Goal: Task Accomplishment & Management: Use online tool/utility

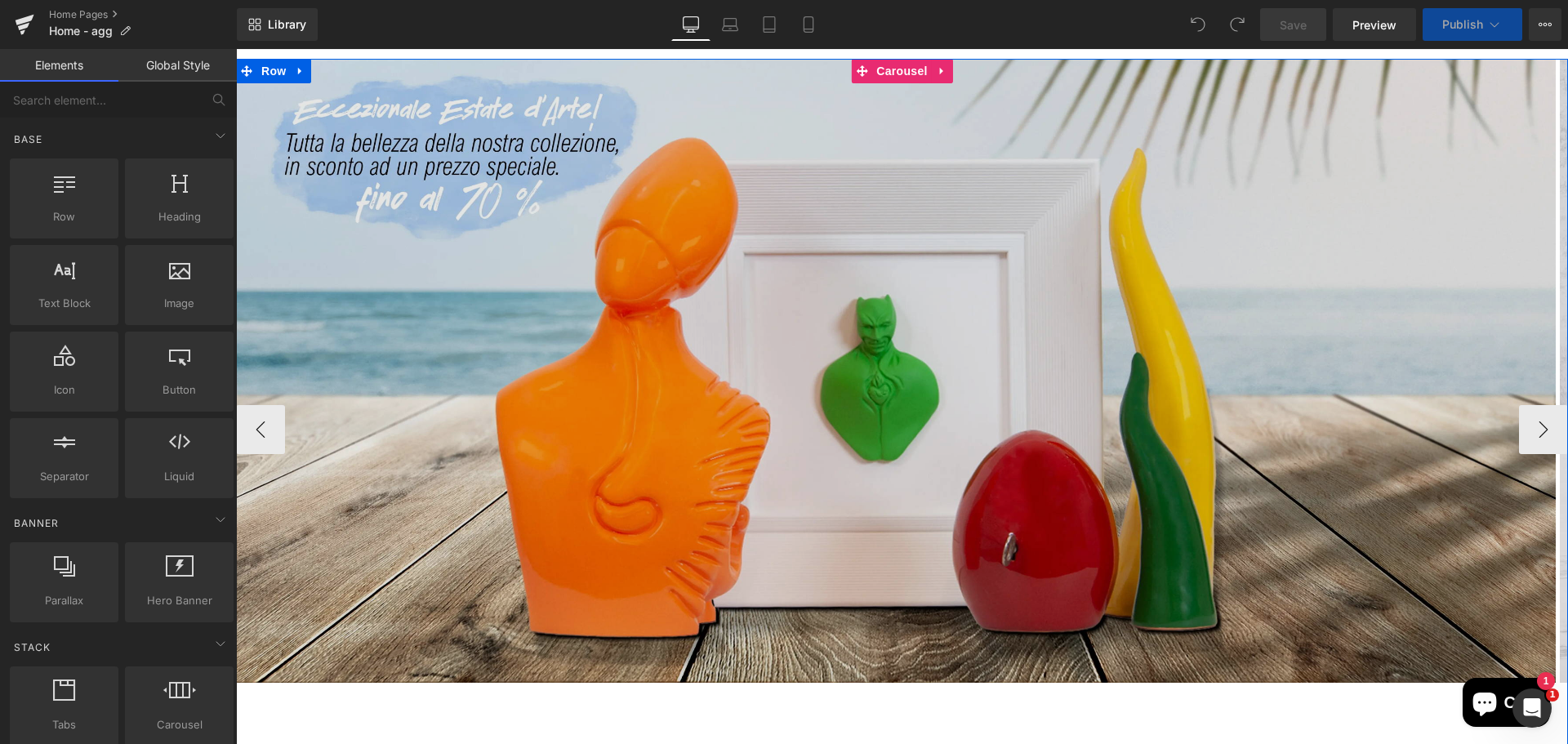
click at [976, 328] on img at bounding box center [896, 371] width 1319 height 624
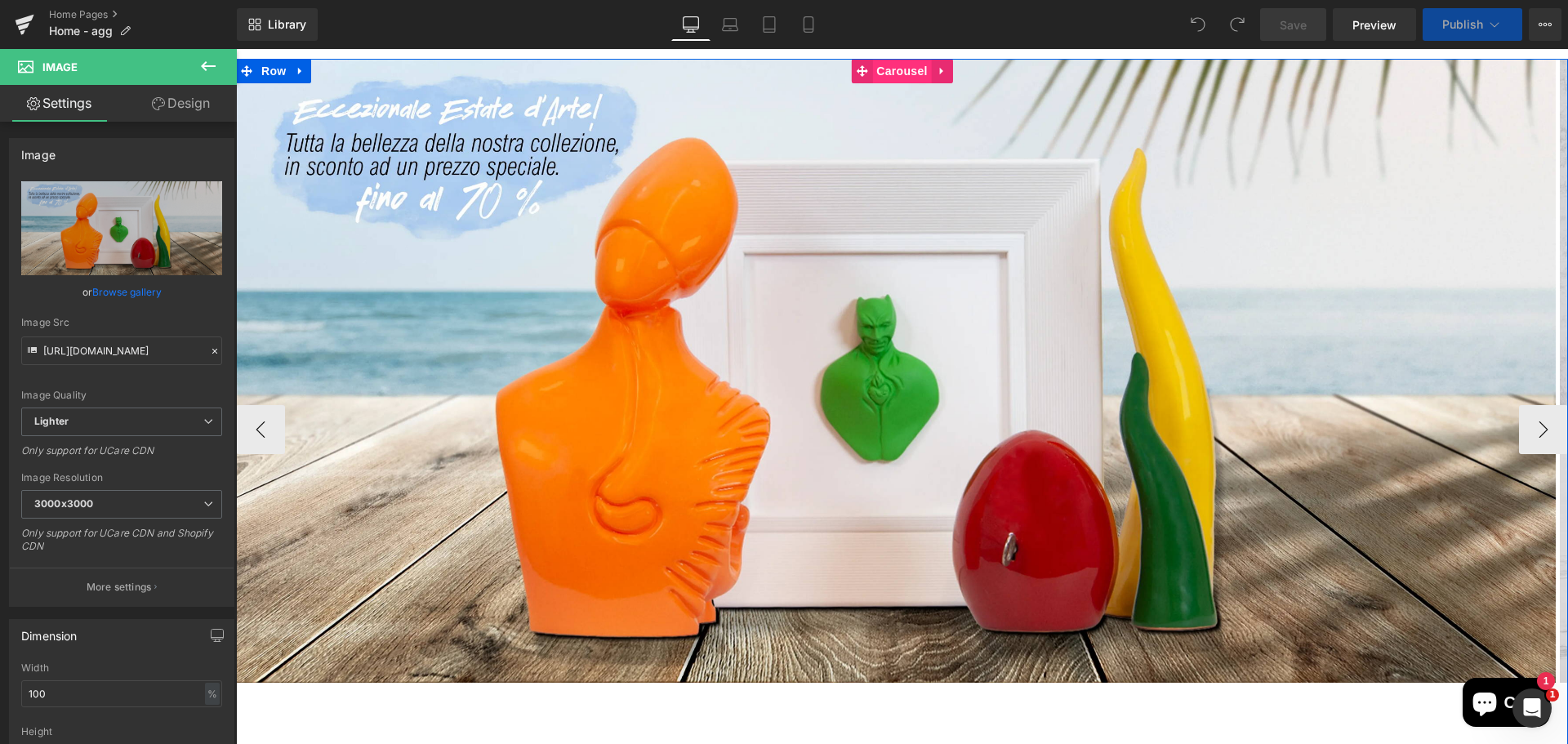
click at [893, 67] on span "Carousel" at bounding box center [902, 71] width 59 height 25
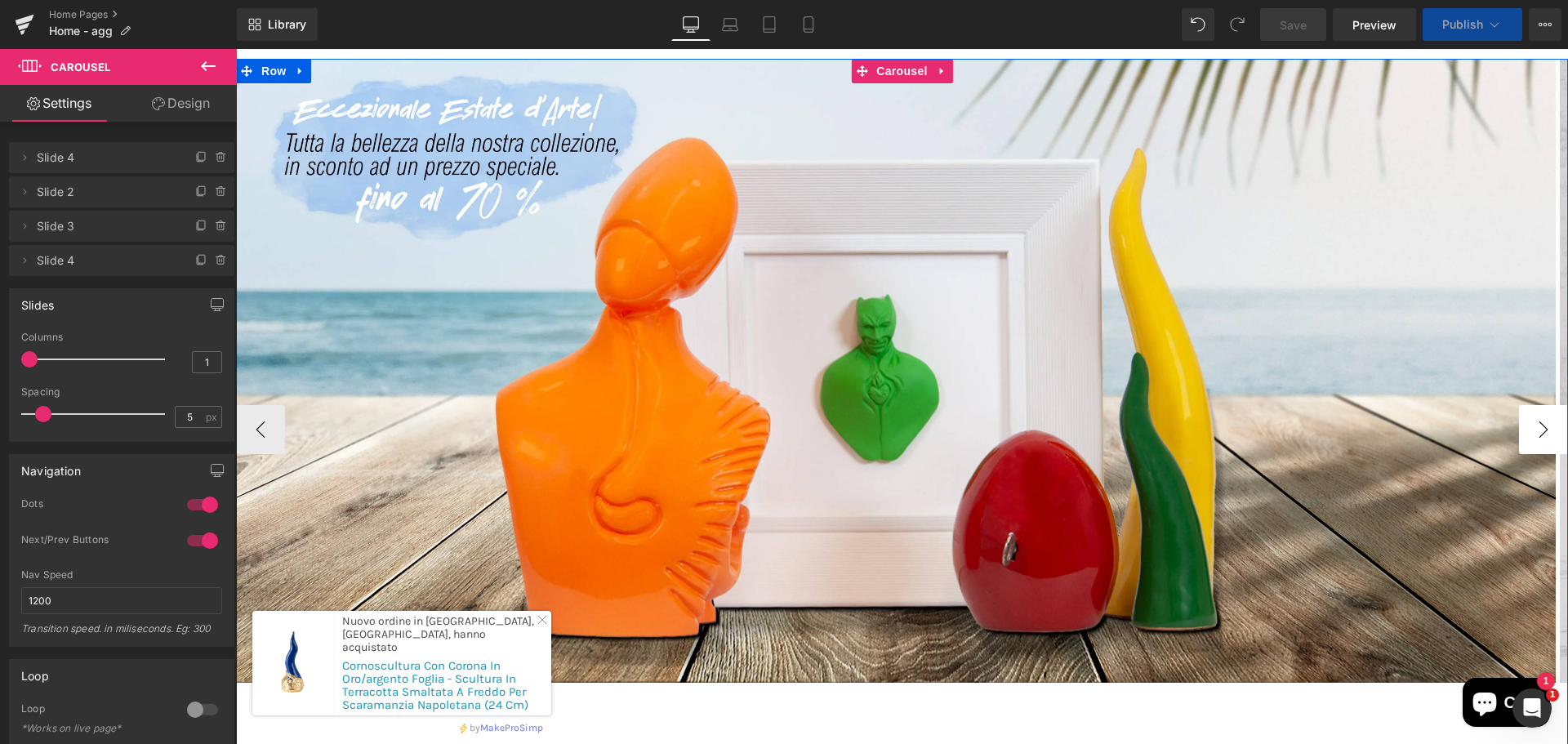
click at [1525, 426] on button "›" at bounding box center [1543, 430] width 49 height 49
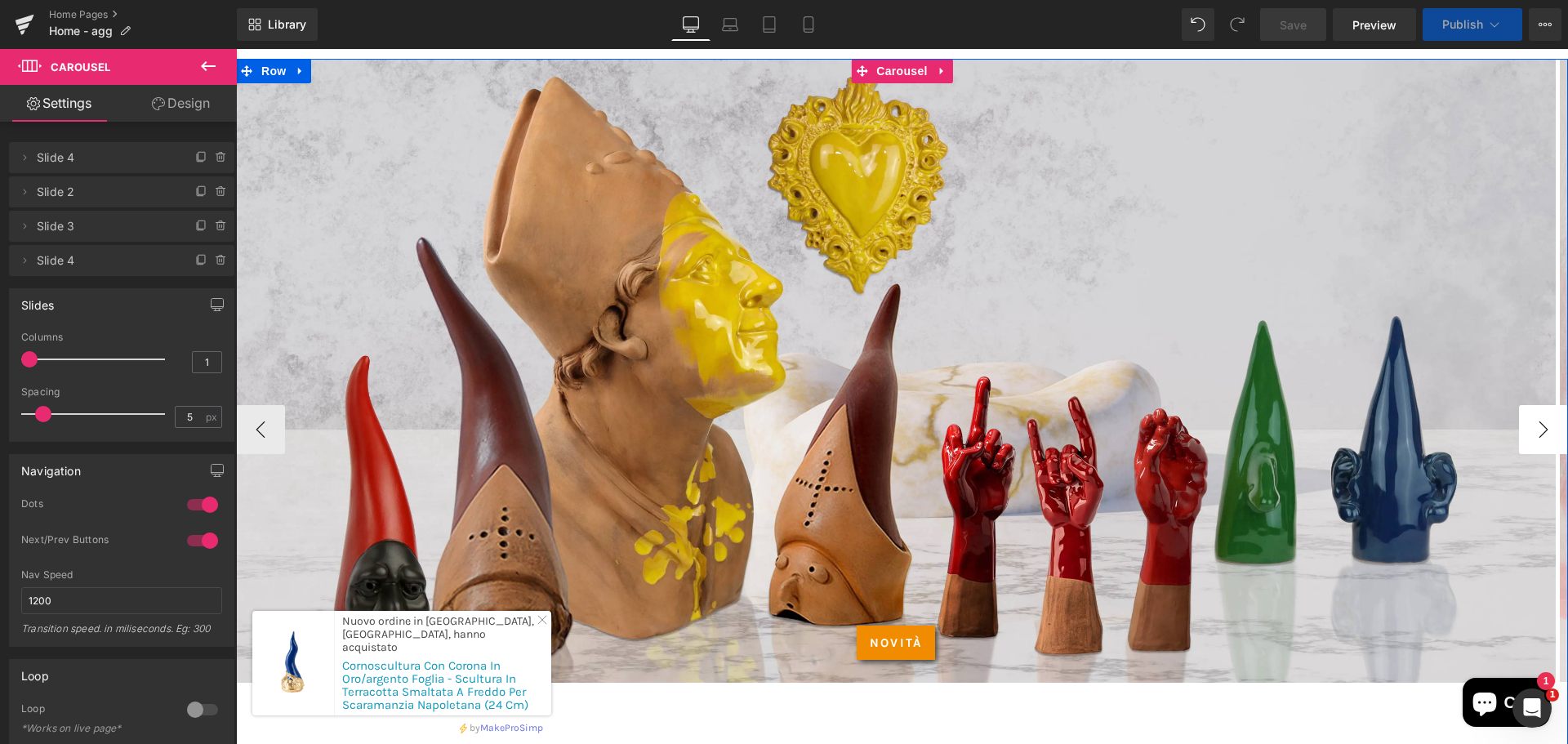
click at [1525, 426] on button "›" at bounding box center [1543, 430] width 49 height 49
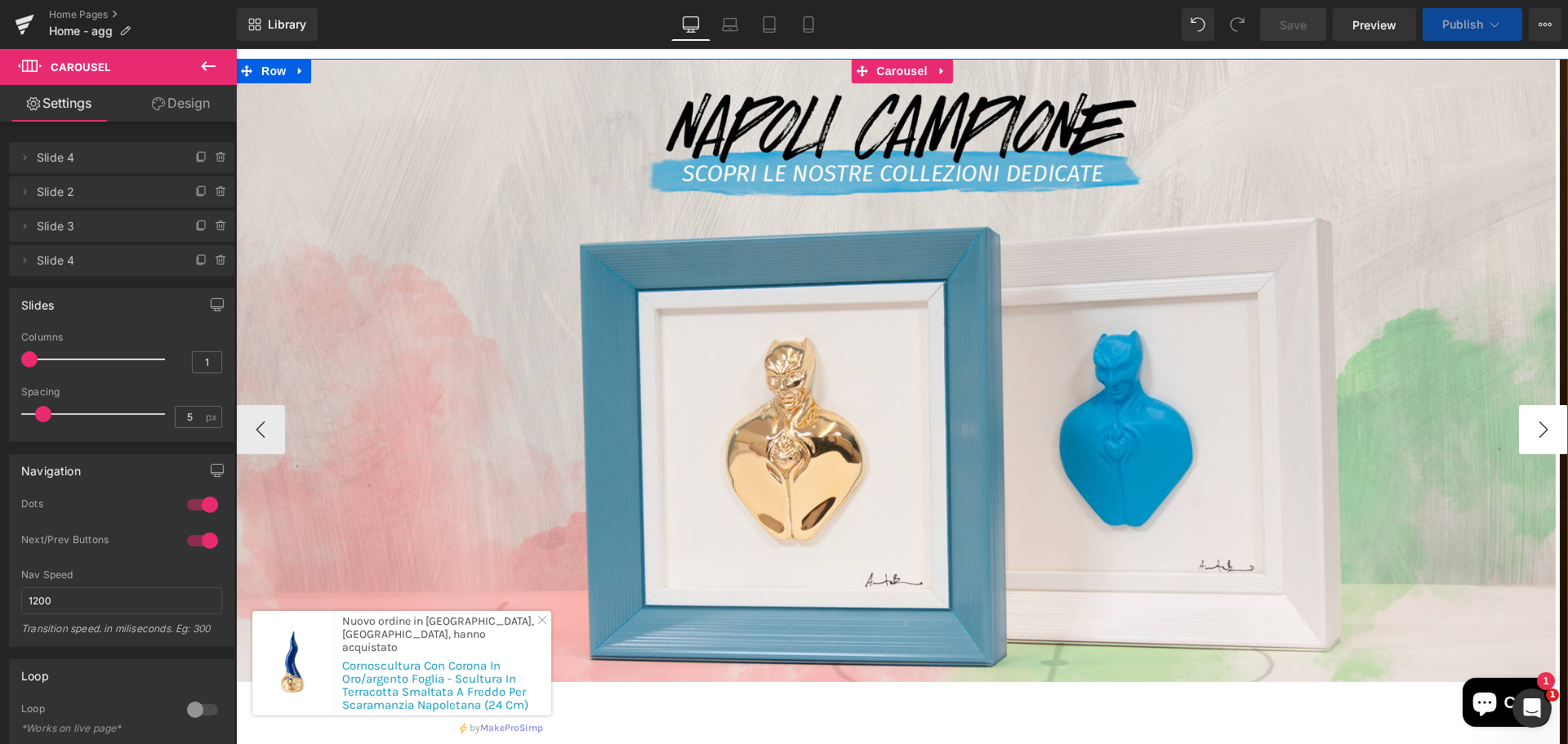
click at [1525, 426] on button "›" at bounding box center [1543, 430] width 49 height 49
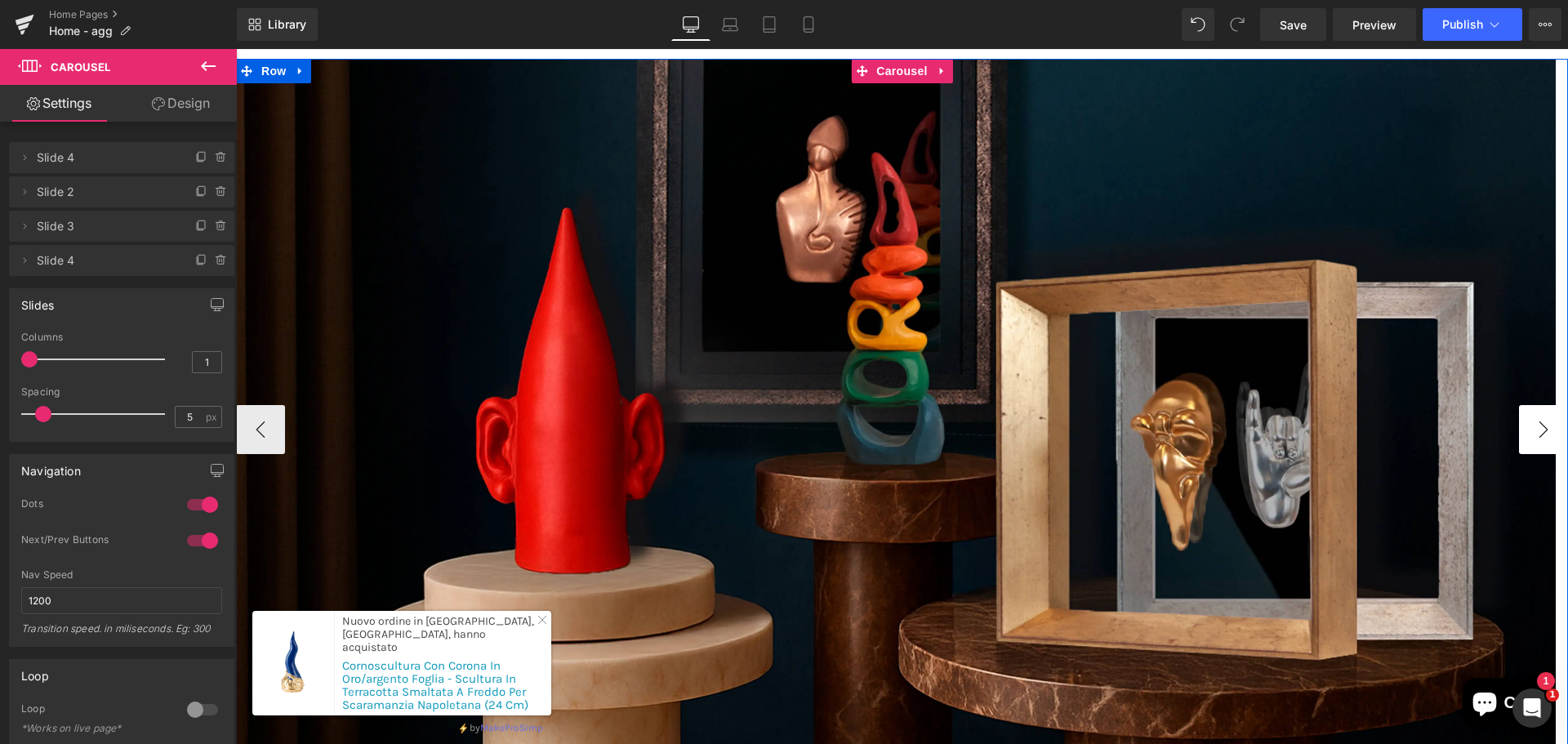
click at [1525, 426] on button "›" at bounding box center [1543, 430] width 49 height 49
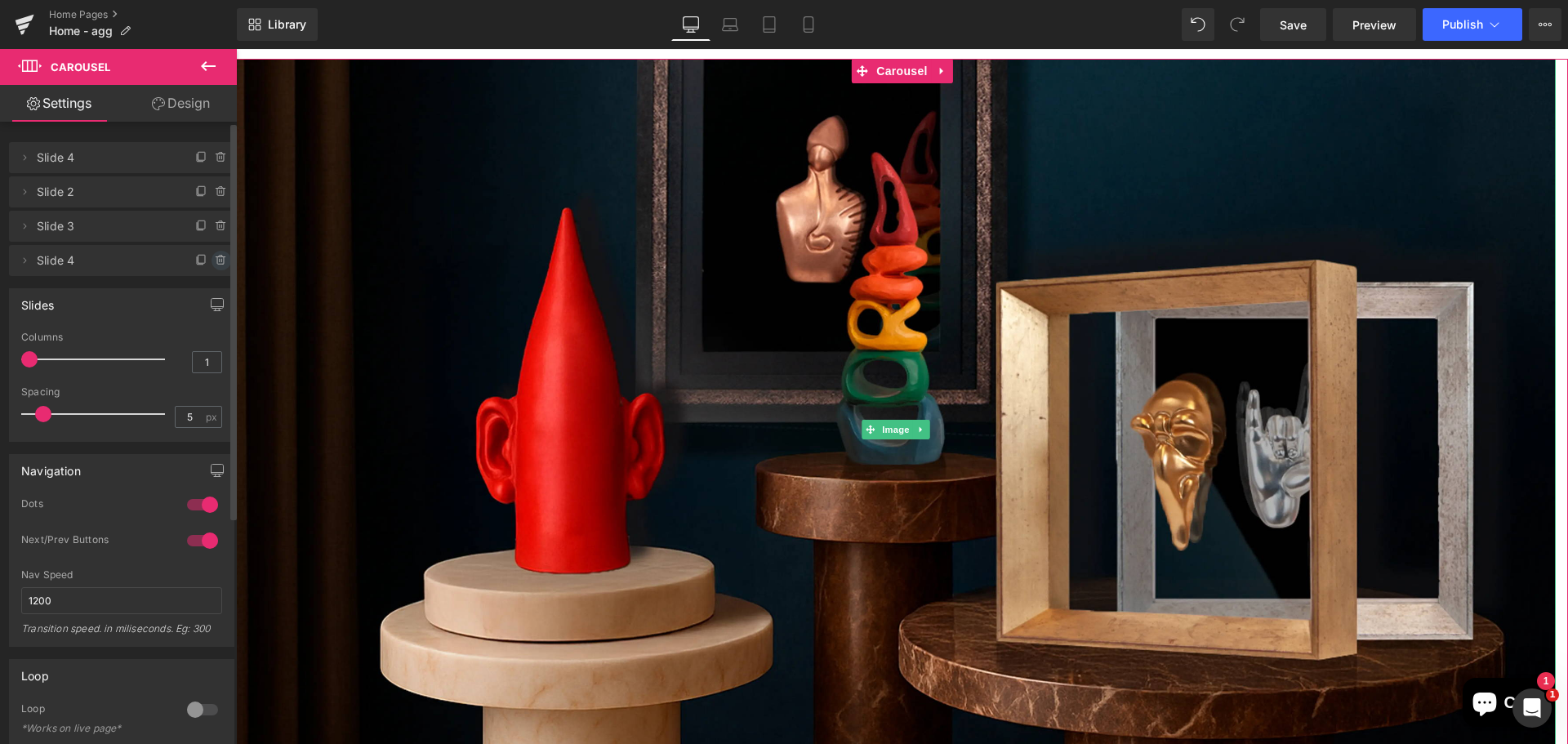
click at [215, 257] on icon at bounding box center [220, 257] width 9 height 0
click at [201, 260] on button "Delete" at bounding box center [203, 261] width 51 height 21
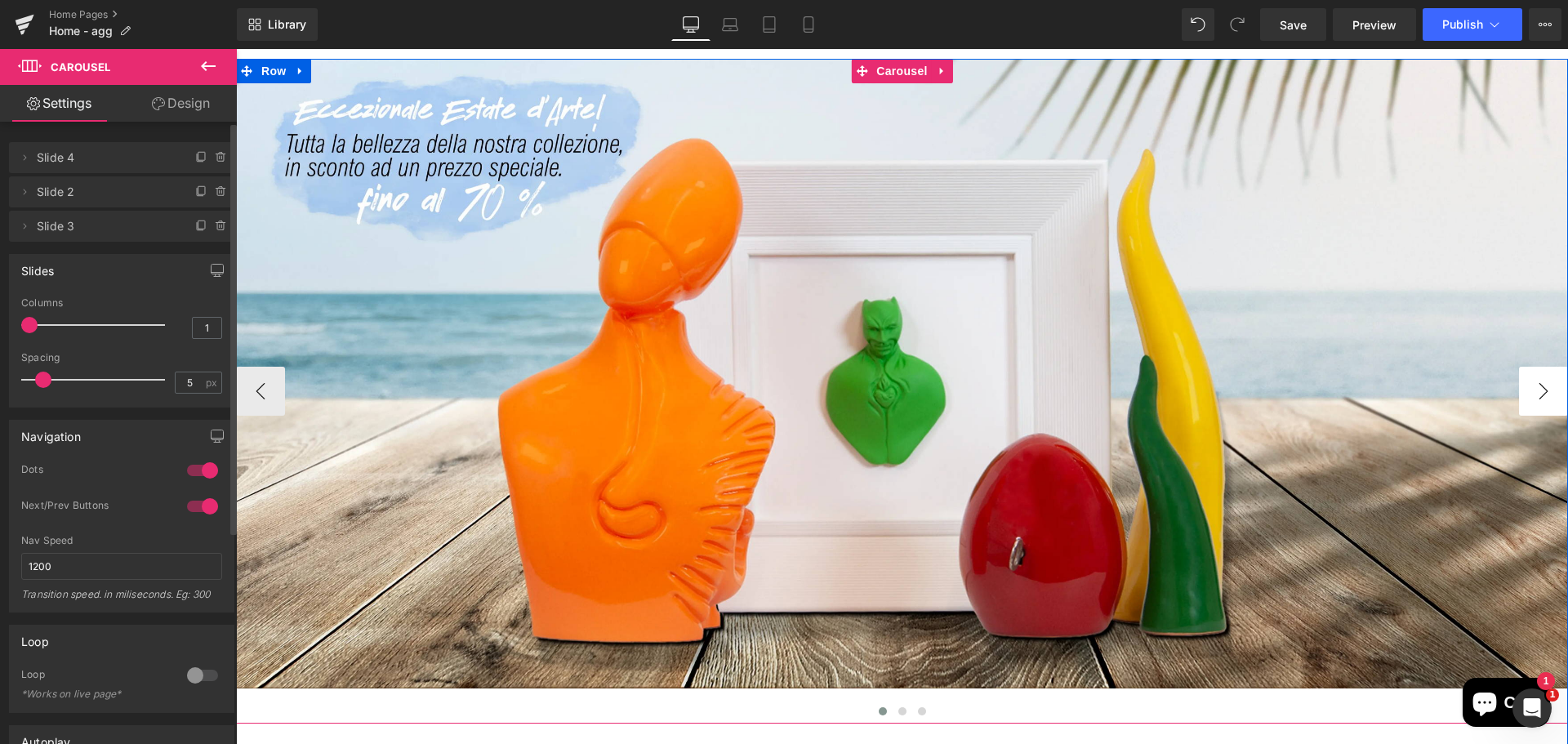
click at [1527, 387] on button "›" at bounding box center [1543, 391] width 49 height 49
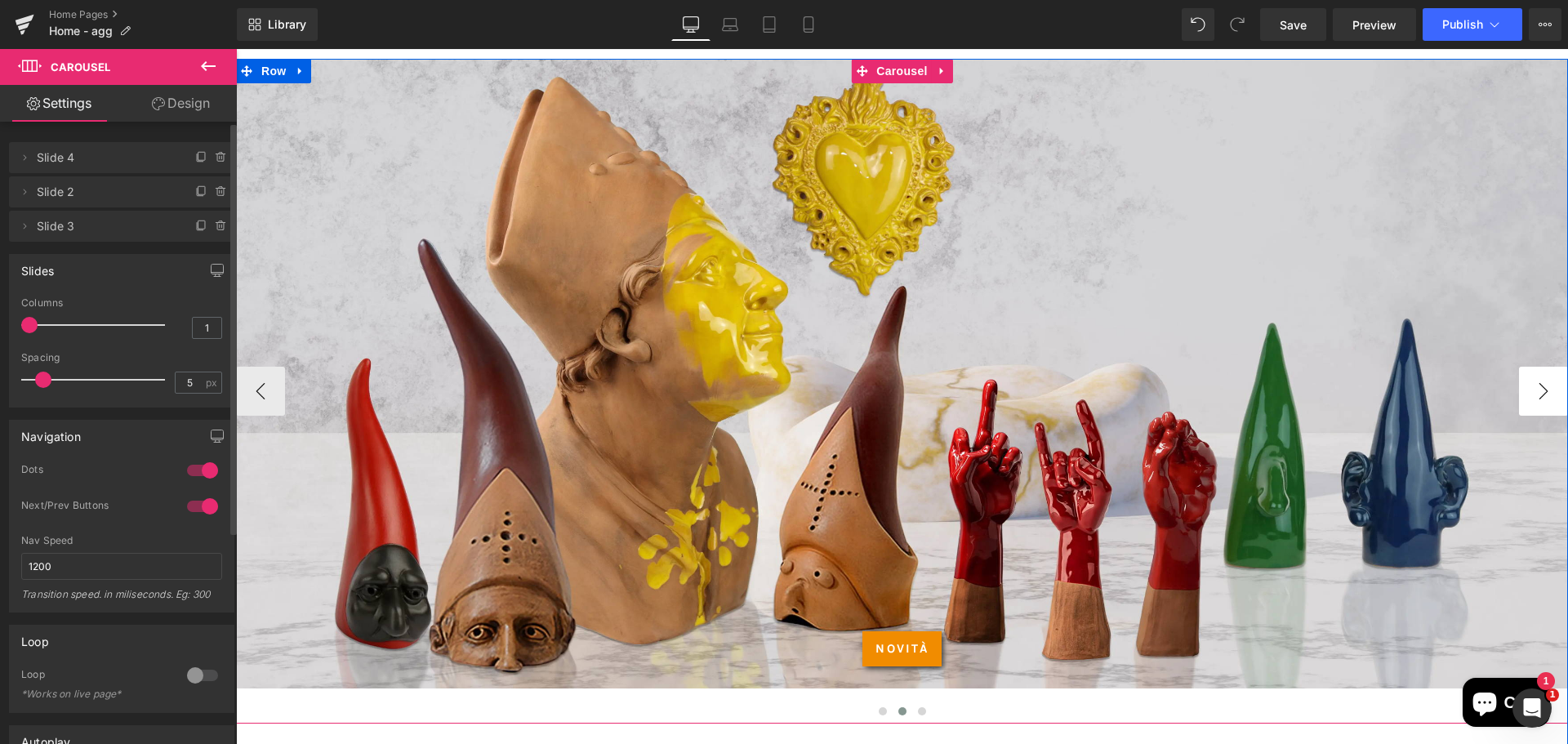
click at [1527, 387] on button "›" at bounding box center [1543, 391] width 49 height 49
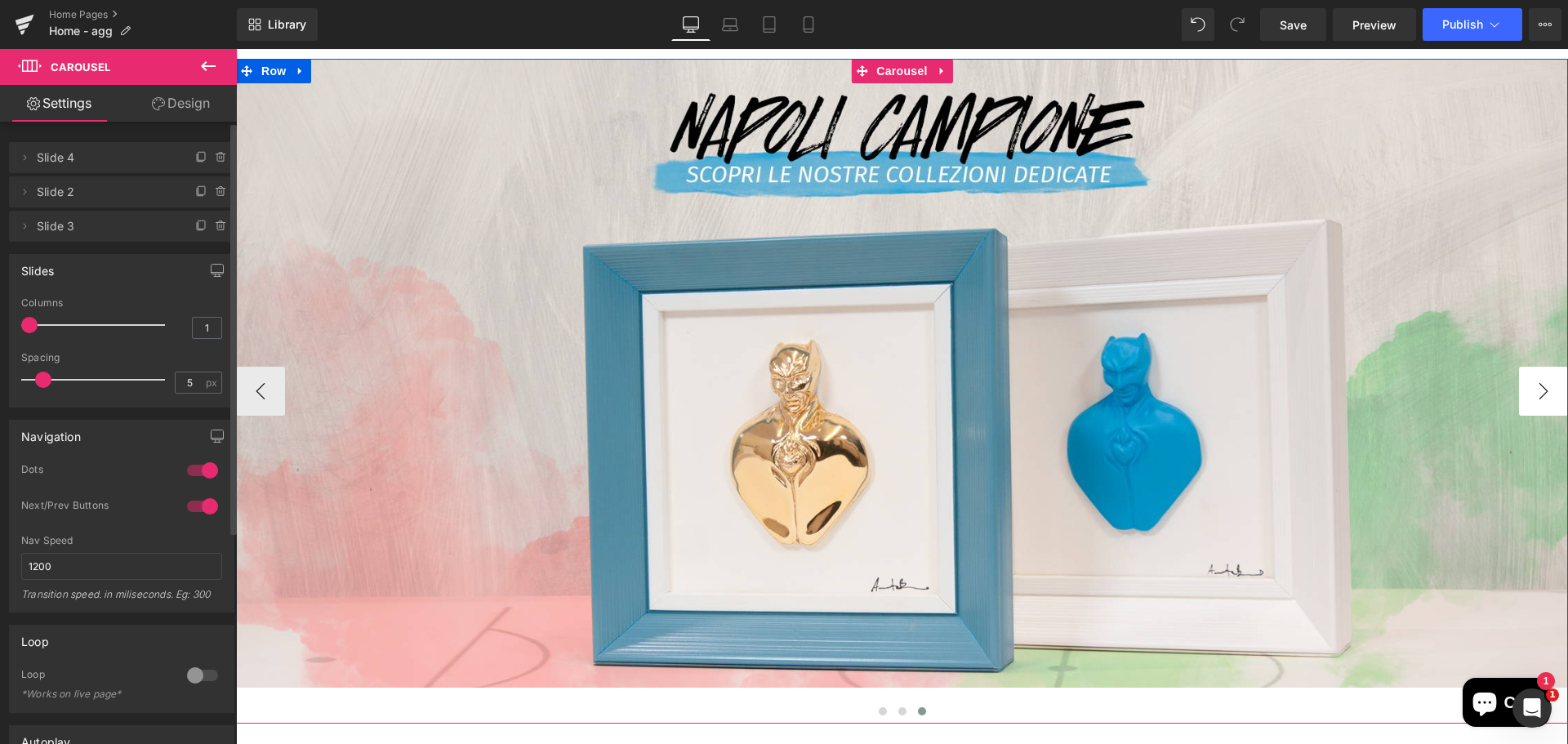
click at [1527, 387] on button "›" at bounding box center [1543, 391] width 49 height 49
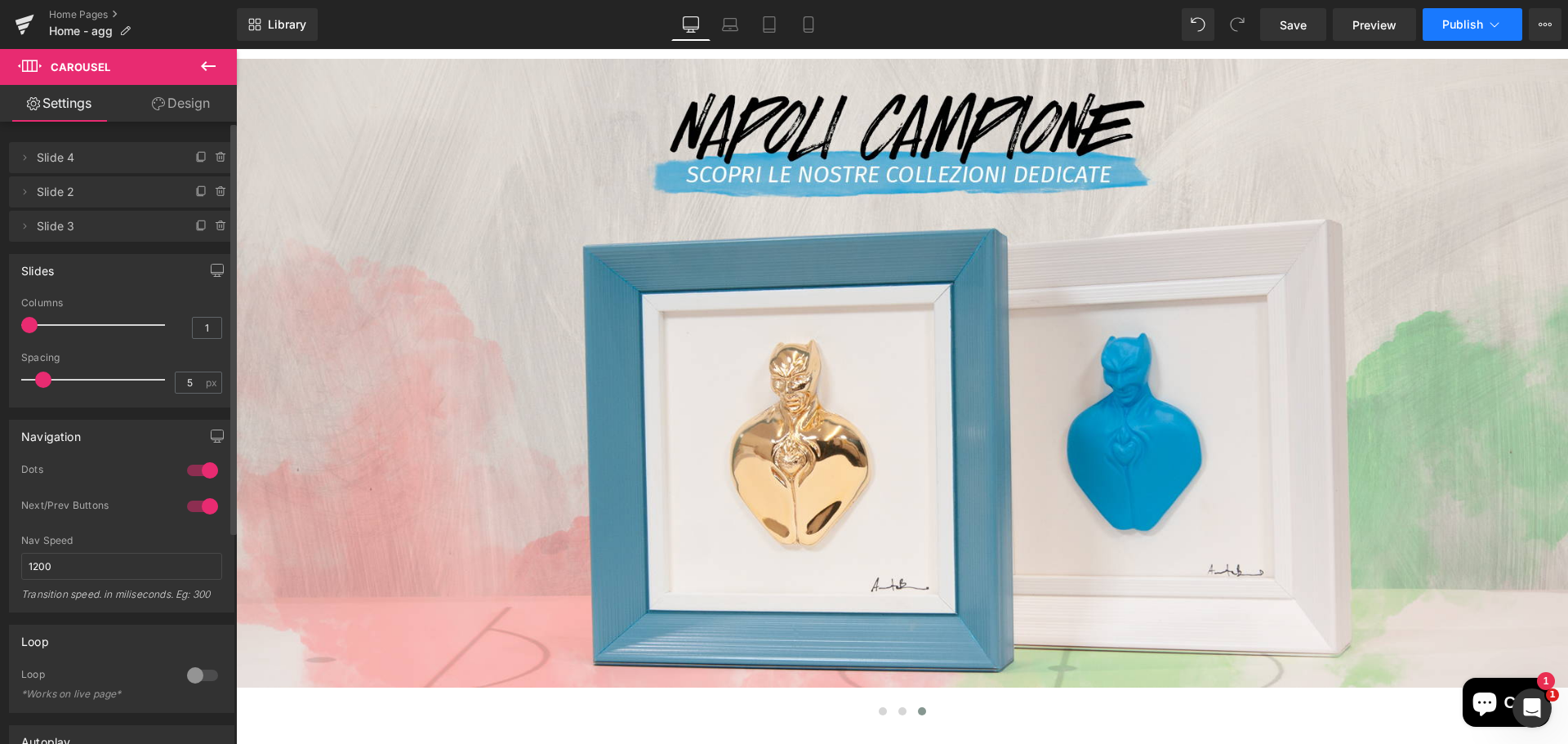
click at [1464, 31] on button "Publish" at bounding box center [1472, 25] width 99 height 33
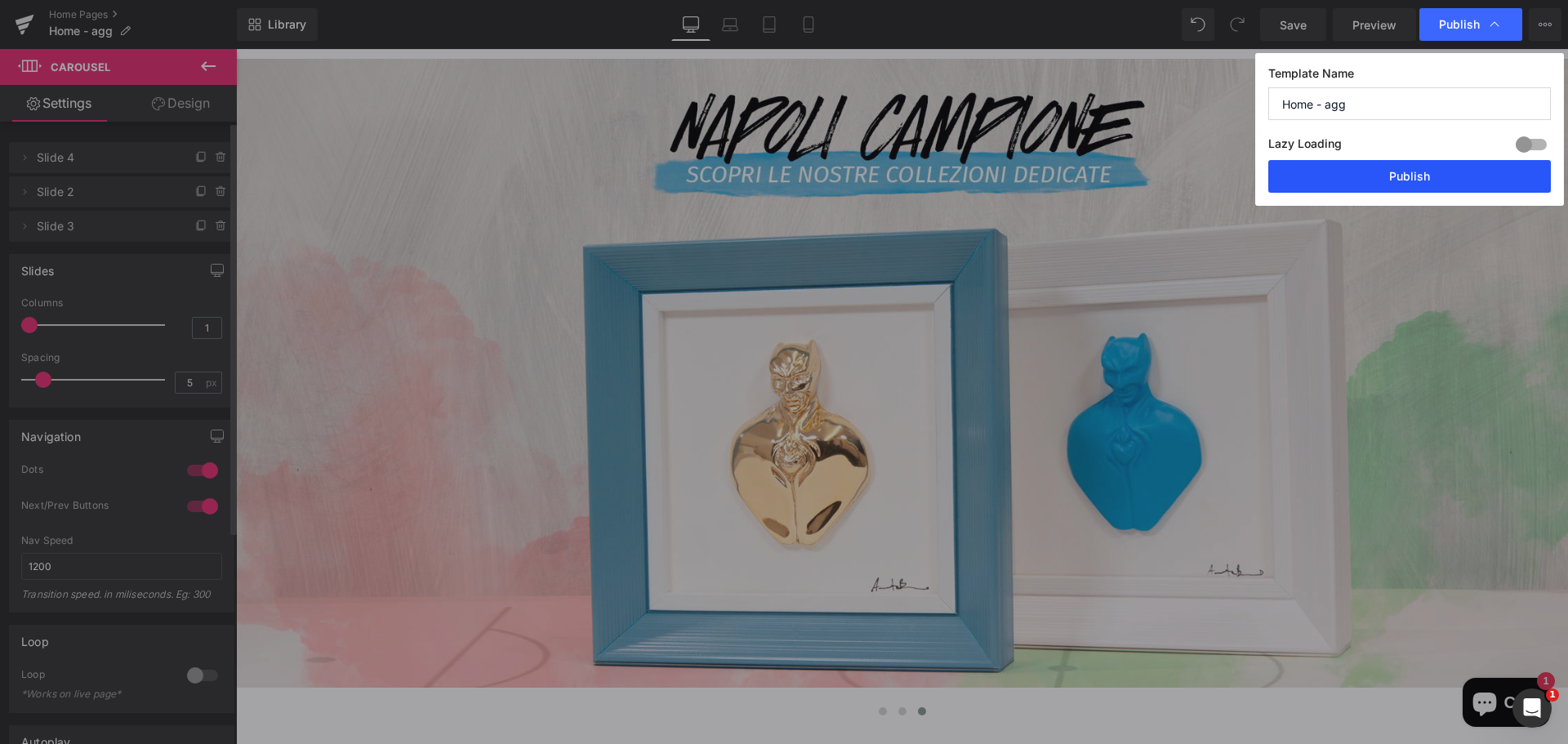
click at [1404, 166] on button "Publish" at bounding box center [1409, 176] width 283 height 33
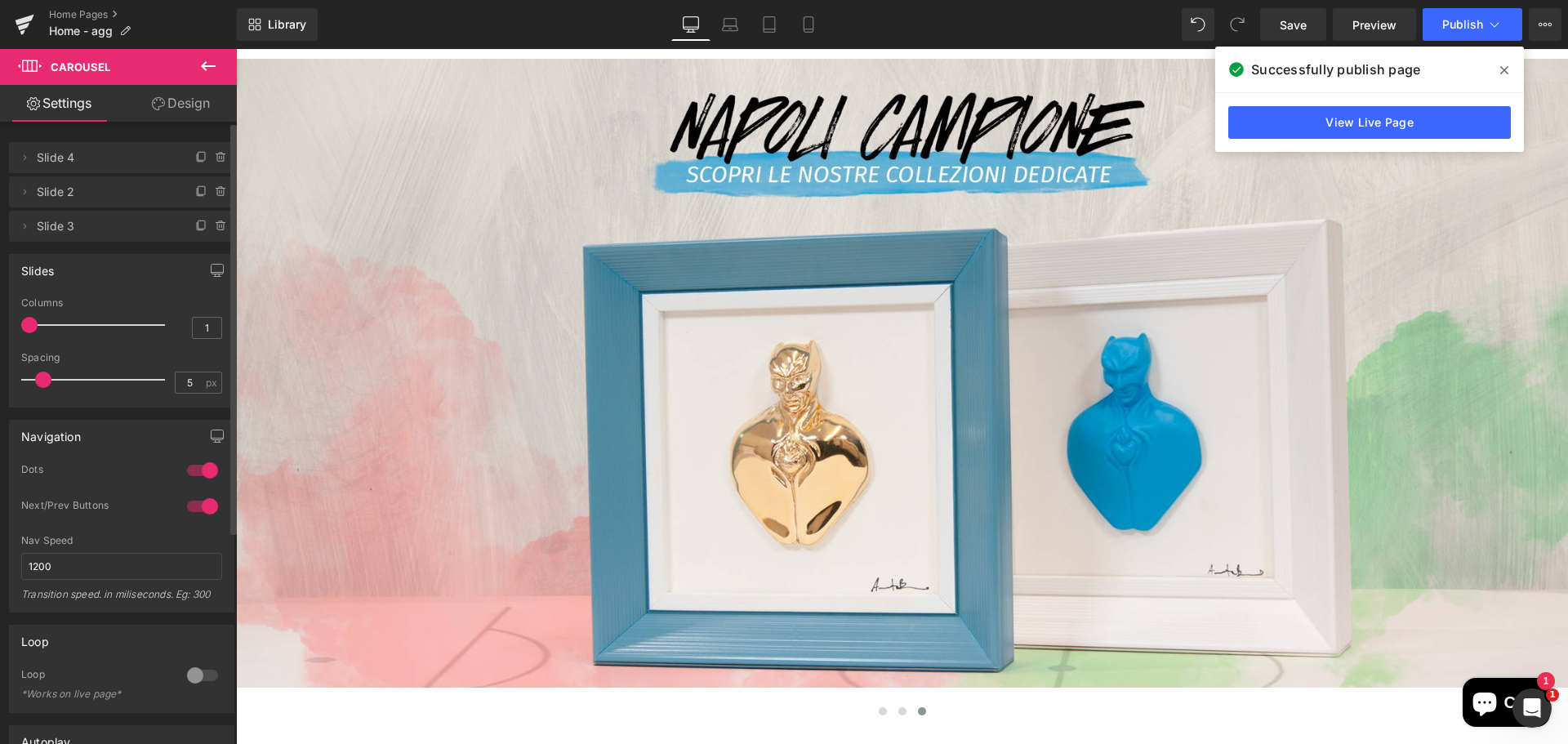
click at [1508, 68] on icon at bounding box center [1504, 70] width 9 height 9
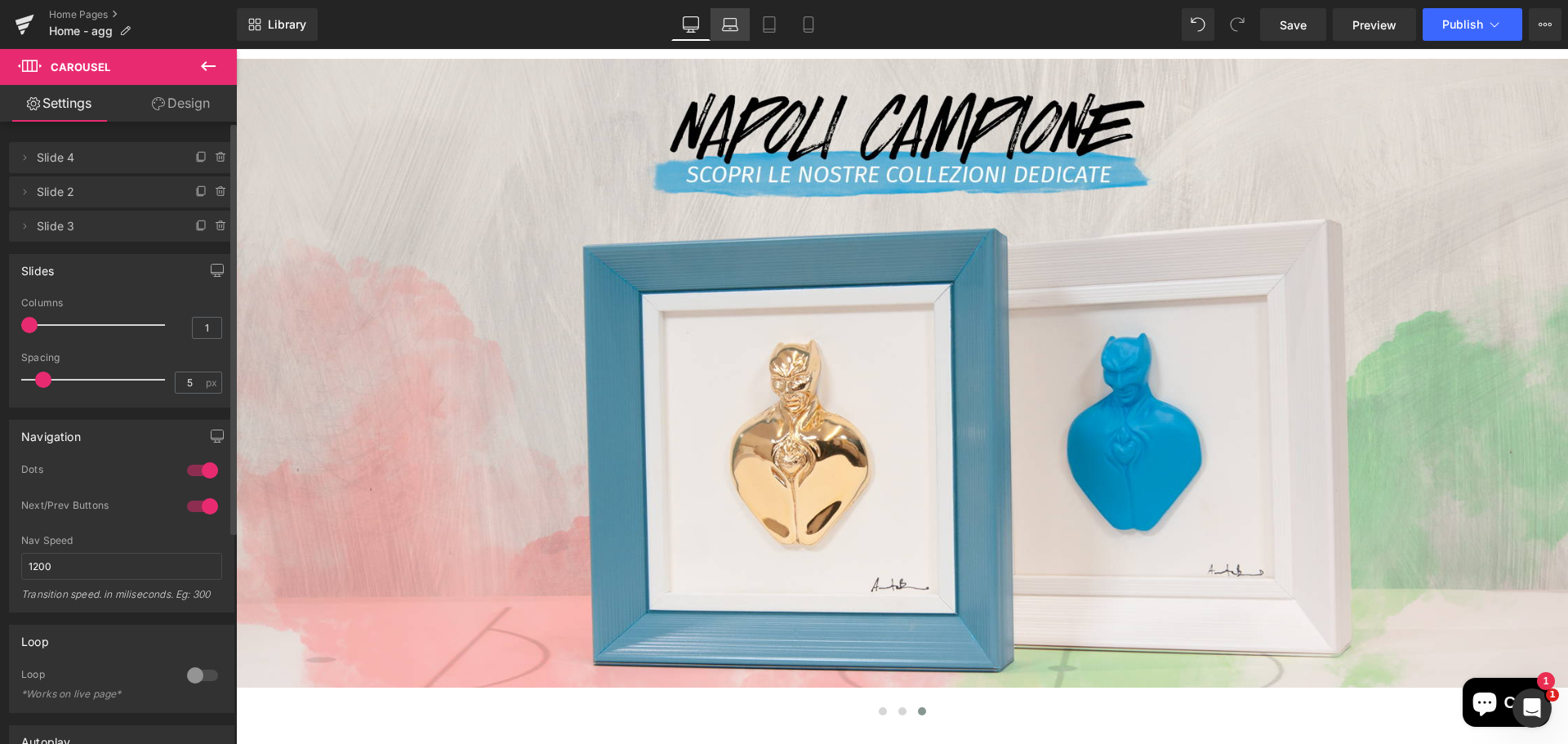
click at [727, 30] on icon at bounding box center [731, 28] width 15 height 5
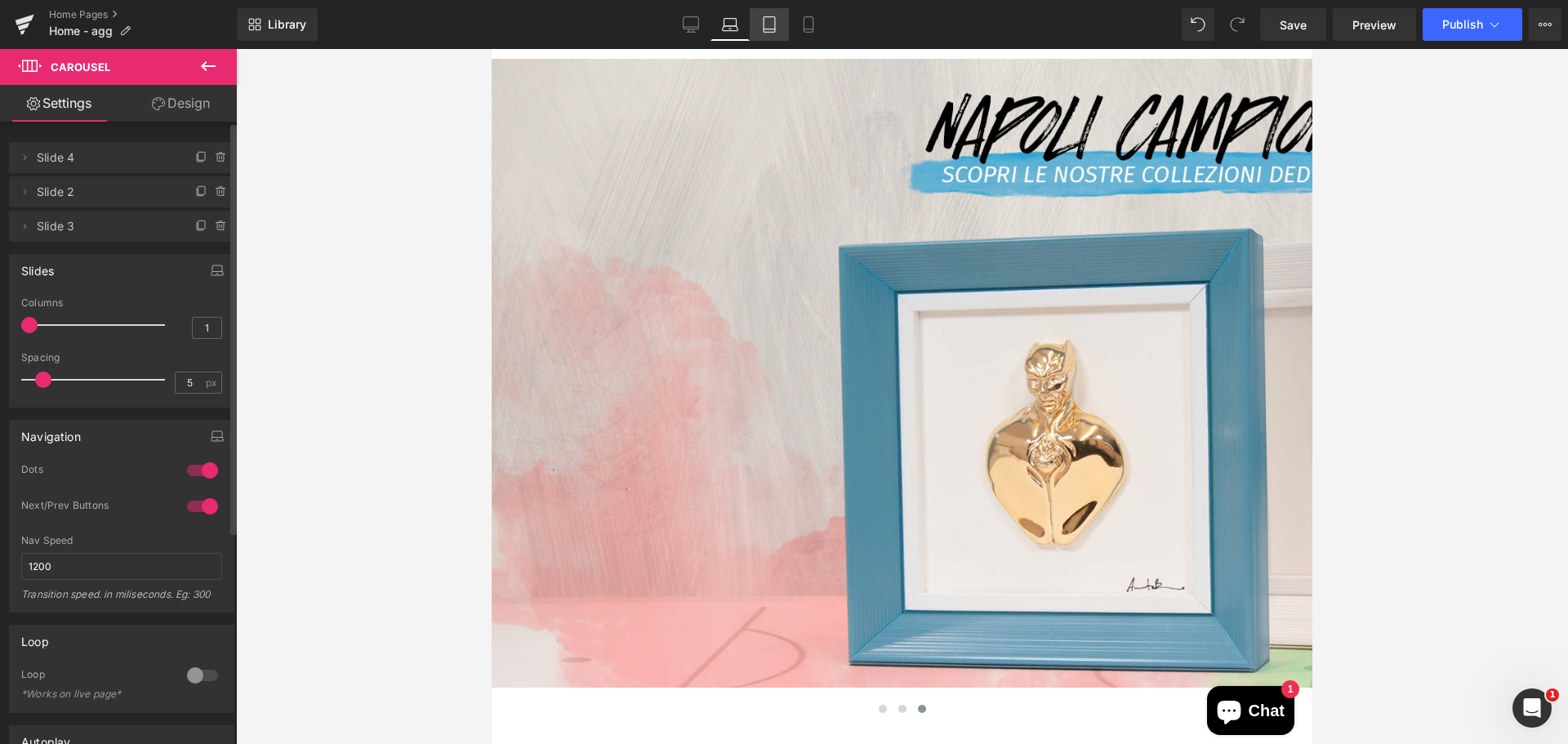
scroll to position [21, 0]
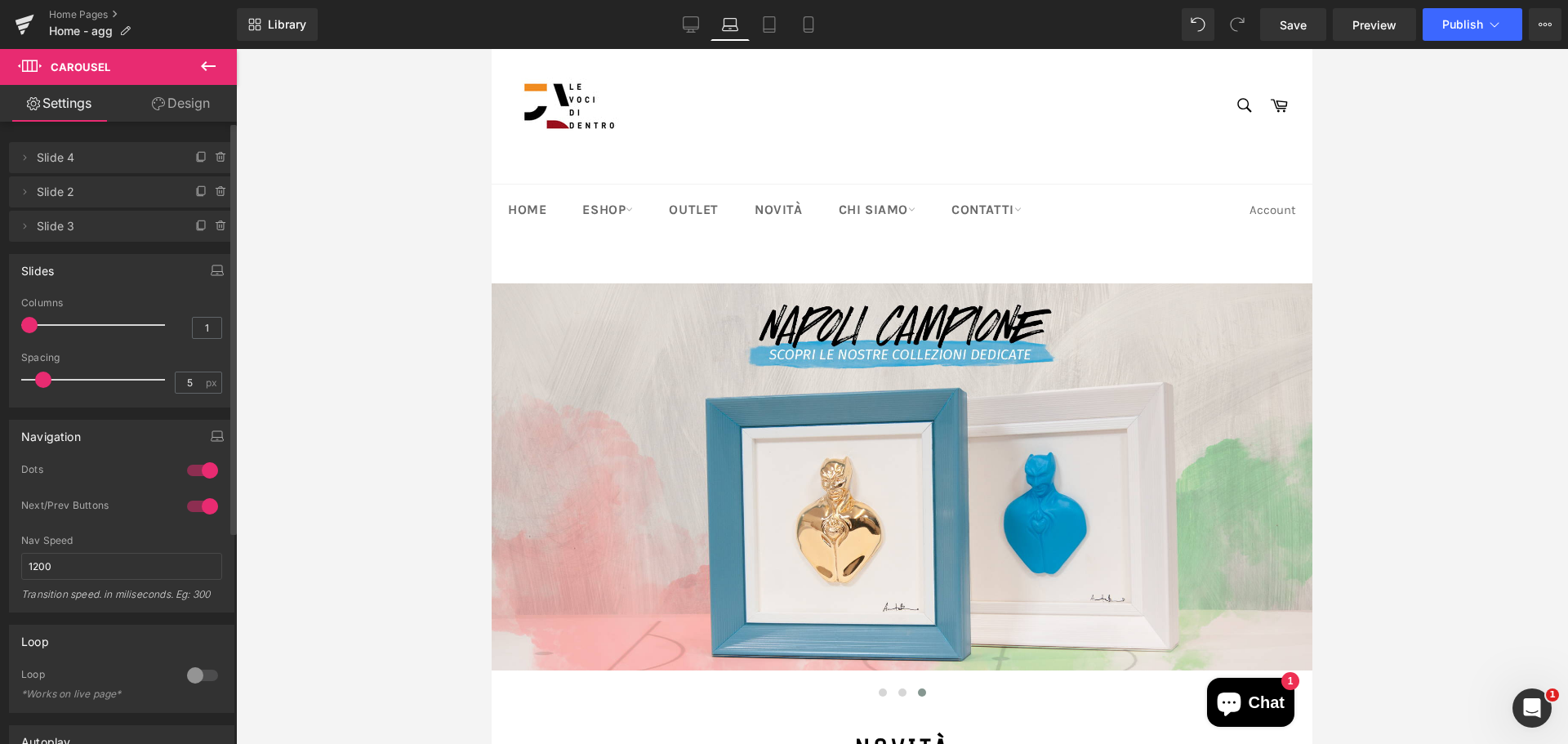
drag, startPoint x: 770, startPoint y: 26, endPoint x: 761, endPoint y: 45, distance: 21.0
click at [770, 26] on icon at bounding box center [768, 24] width 16 height 16
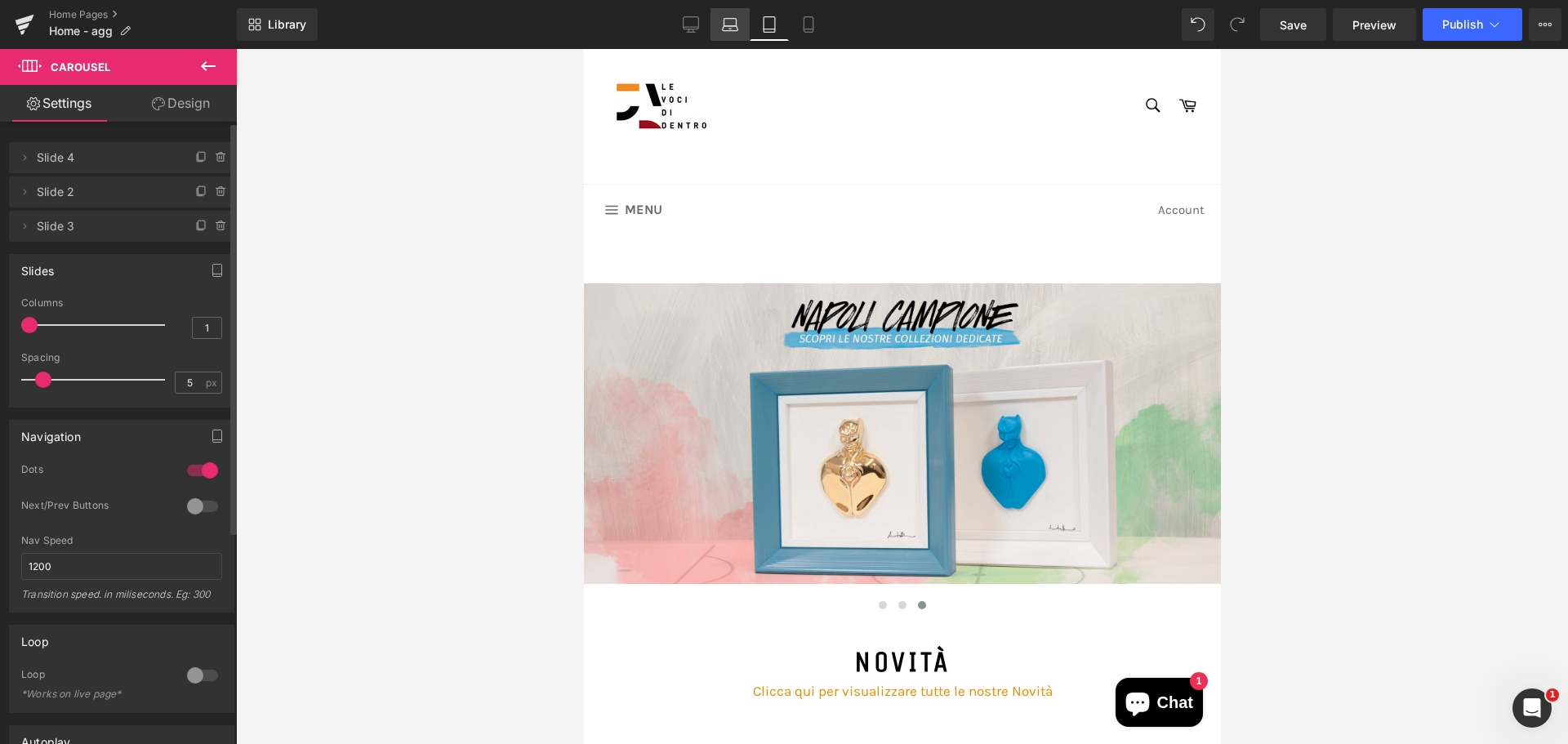
click at [734, 31] on icon at bounding box center [731, 28] width 15 height 5
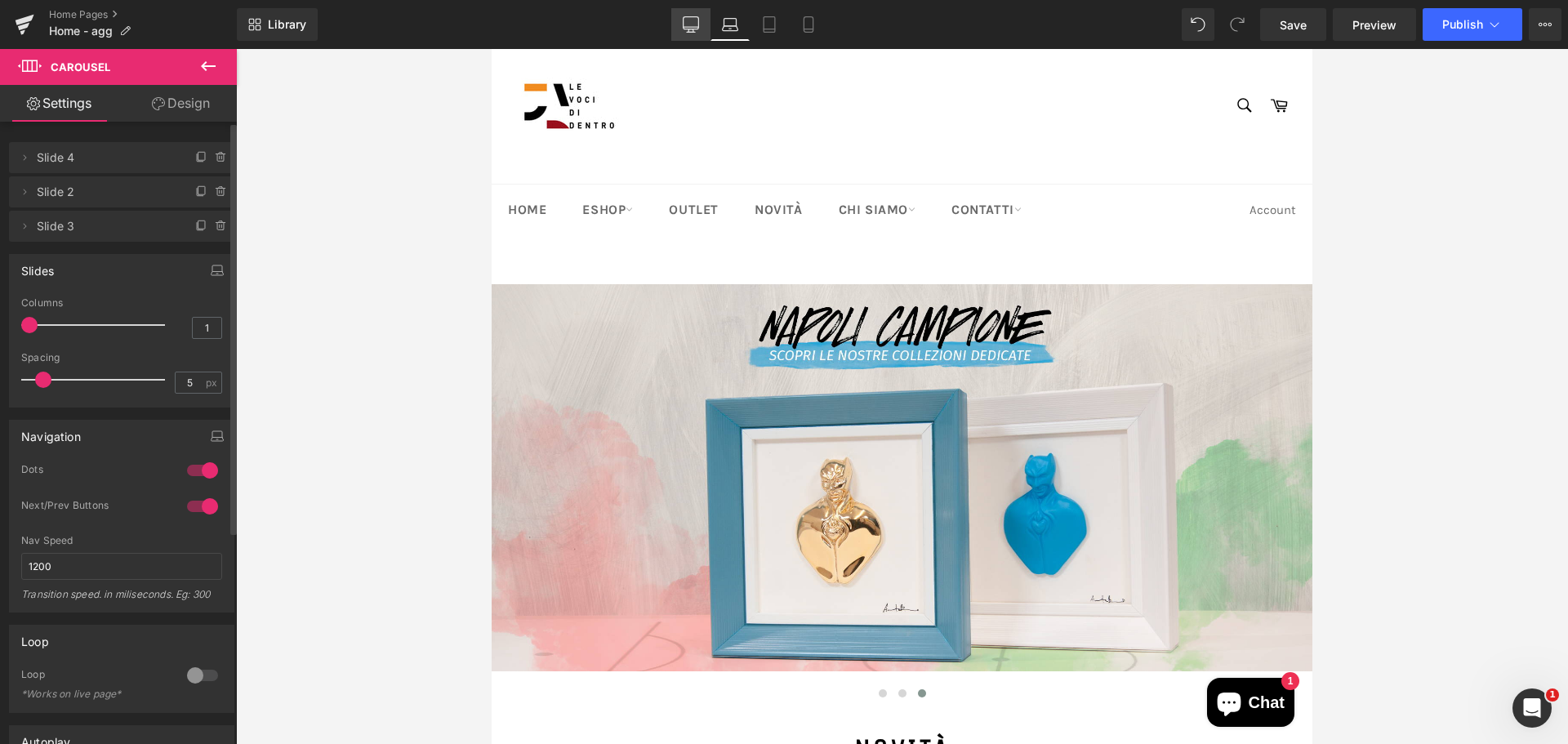
click at [688, 24] on icon at bounding box center [690, 24] width 16 height 16
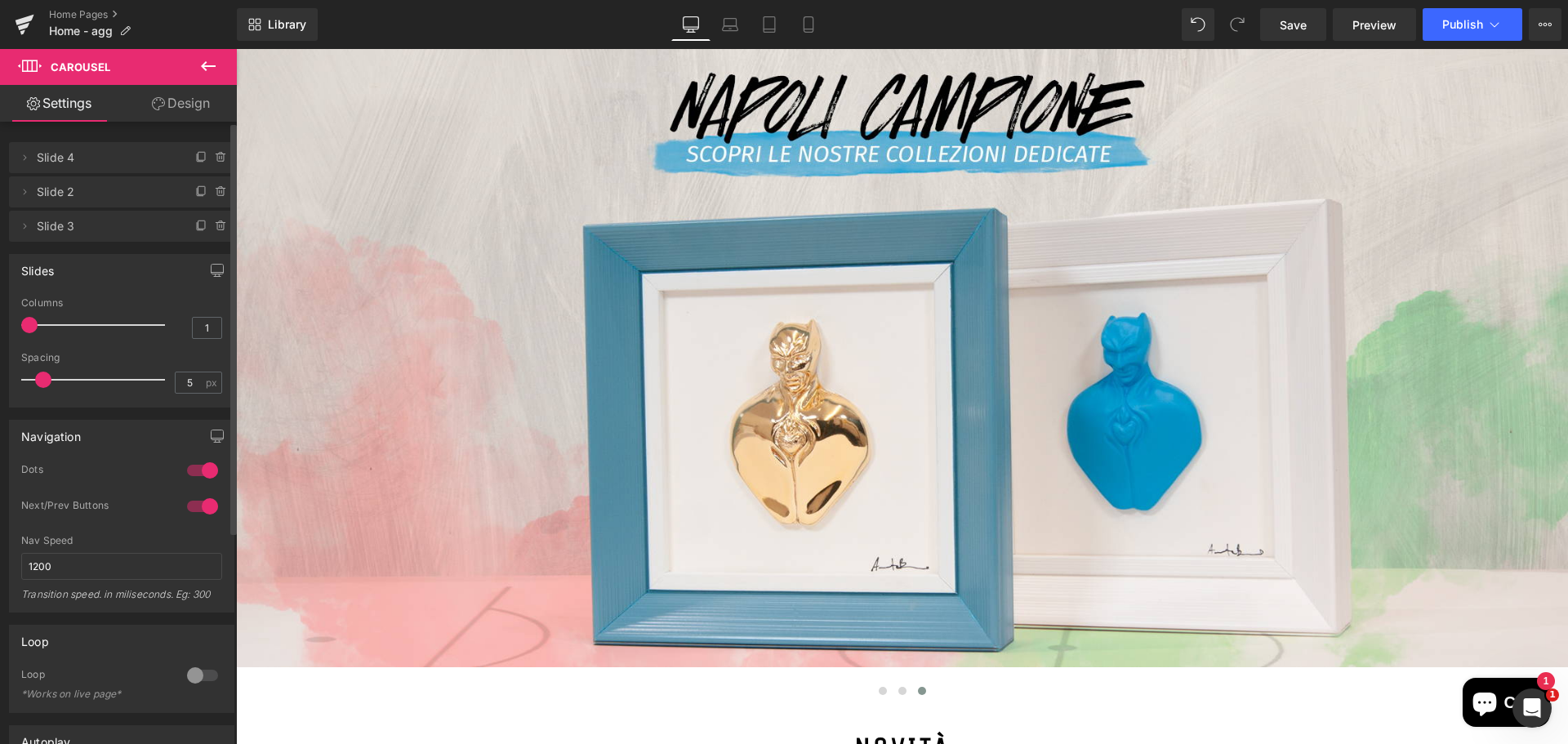
scroll to position [0, 0]
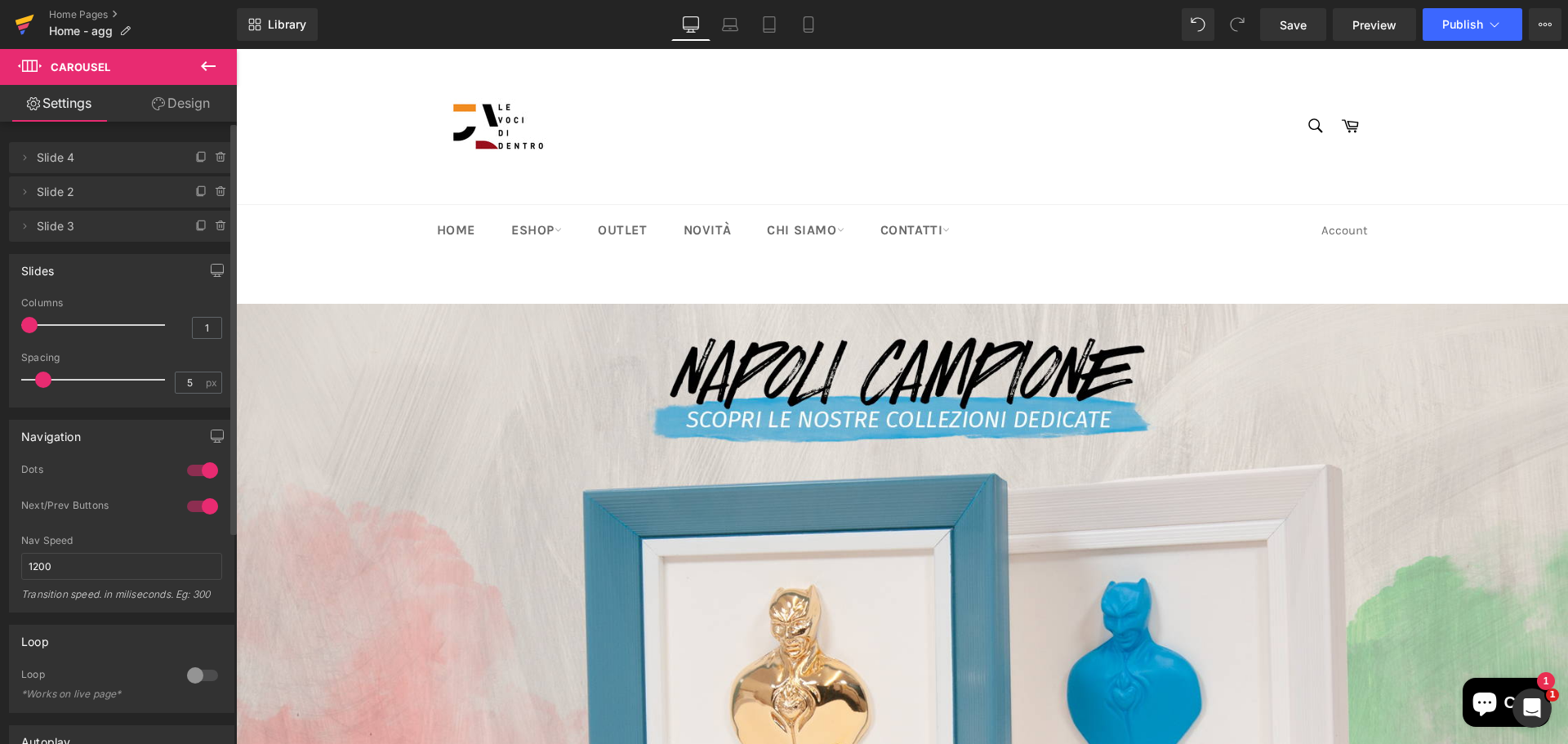
click at [24, 21] on icon at bounding box center [25, 20] width 19 height 10
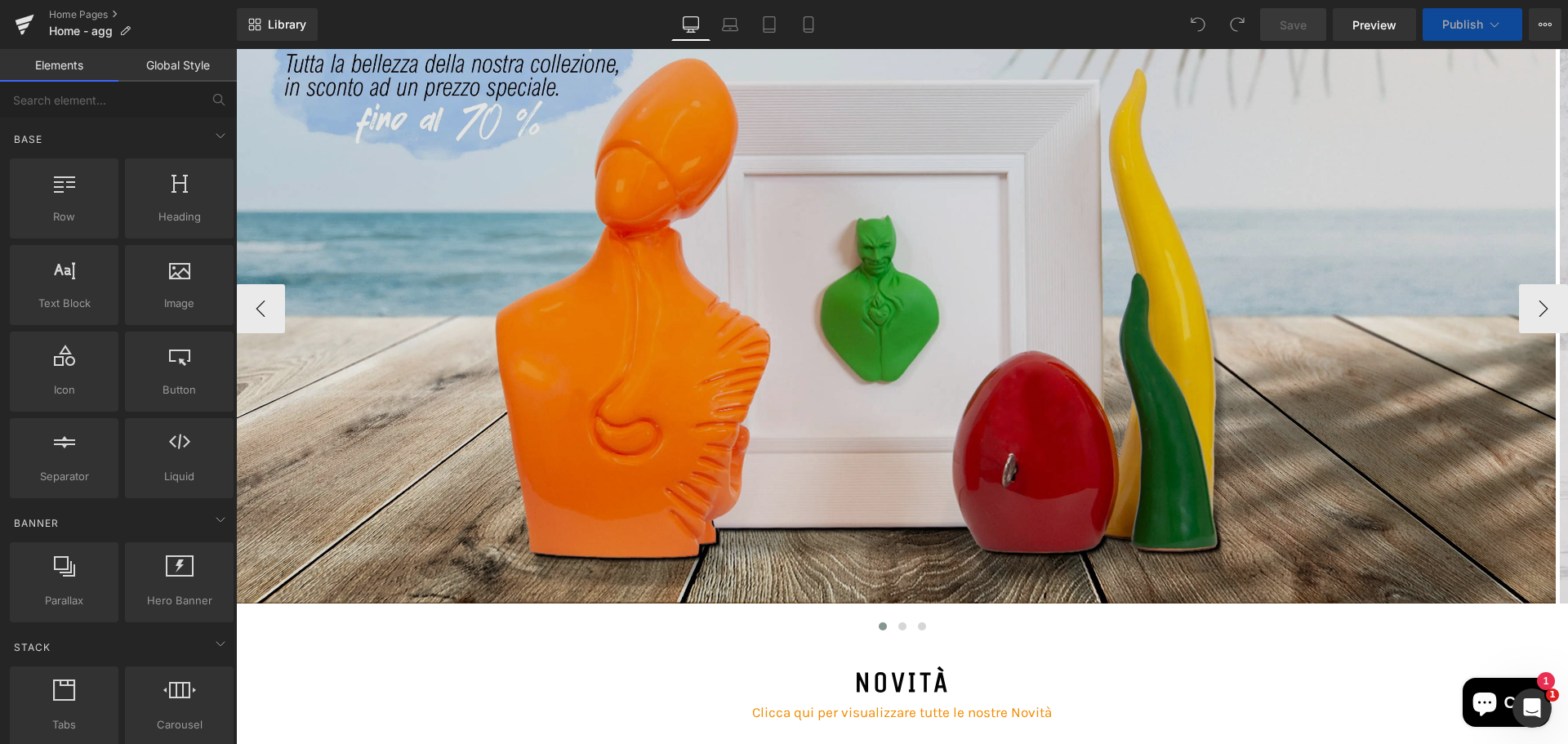
scroll to position [327, 0]
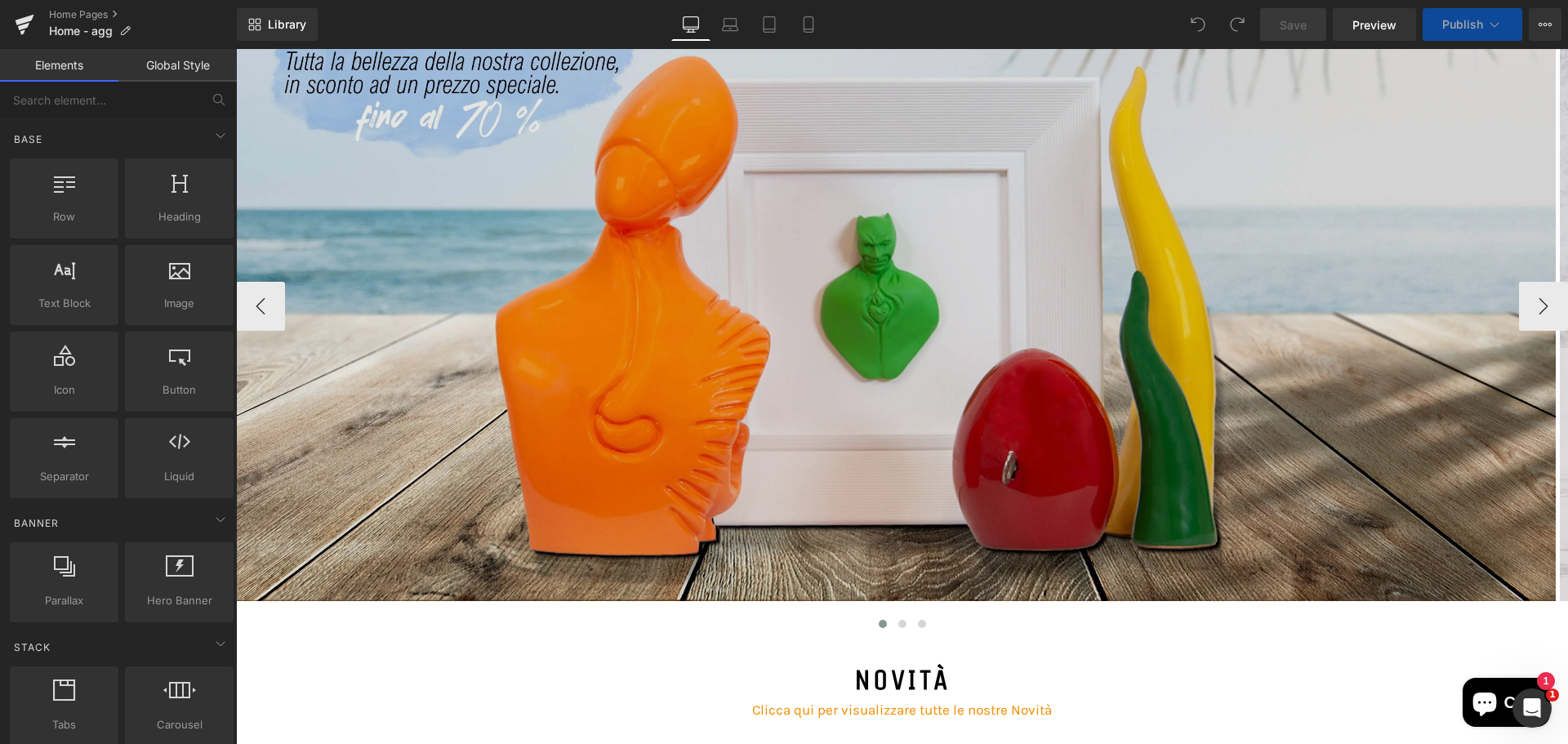
click at [905, 303] on img at bounding box center [896, 289] width 1319 height 624
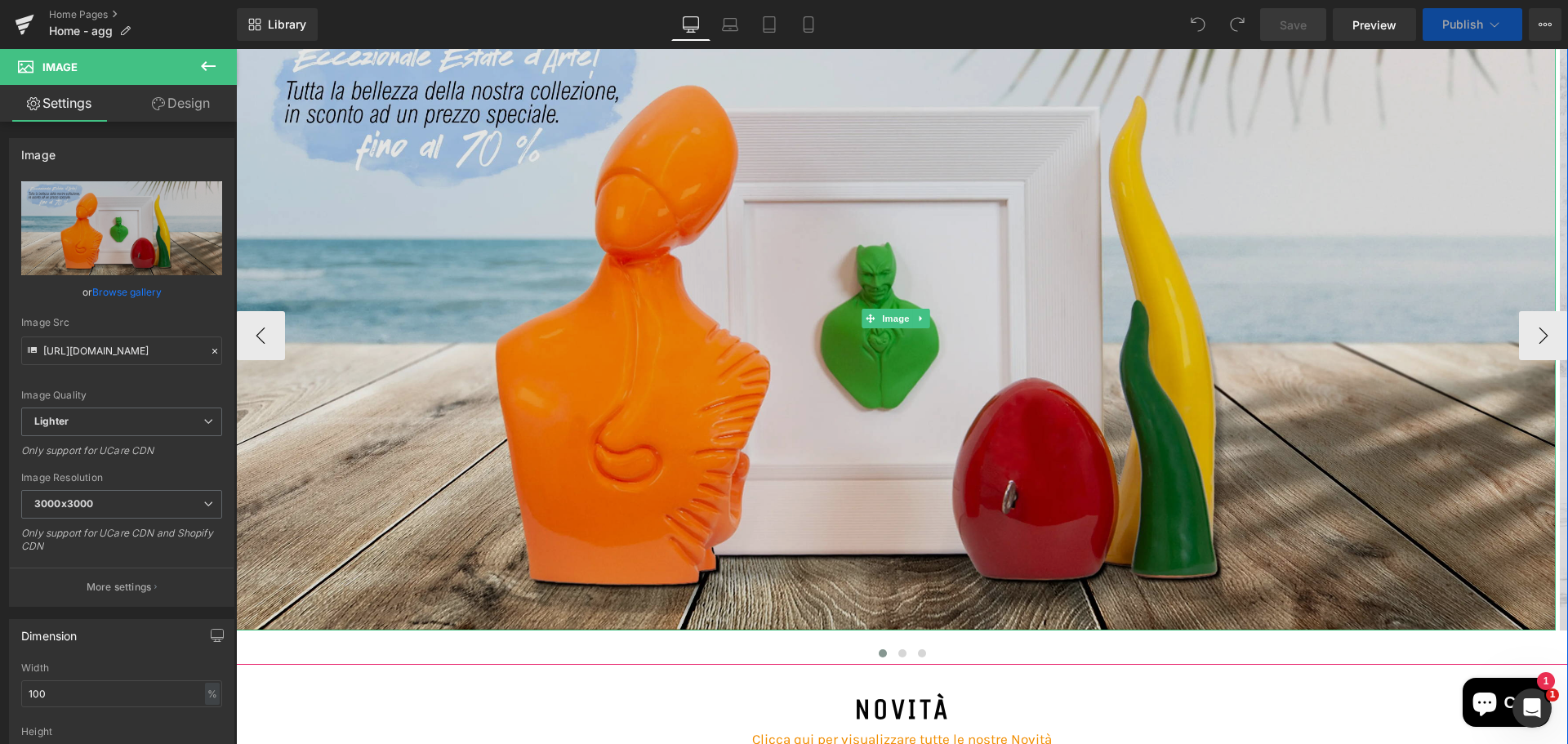
scroll to position [245, 0]
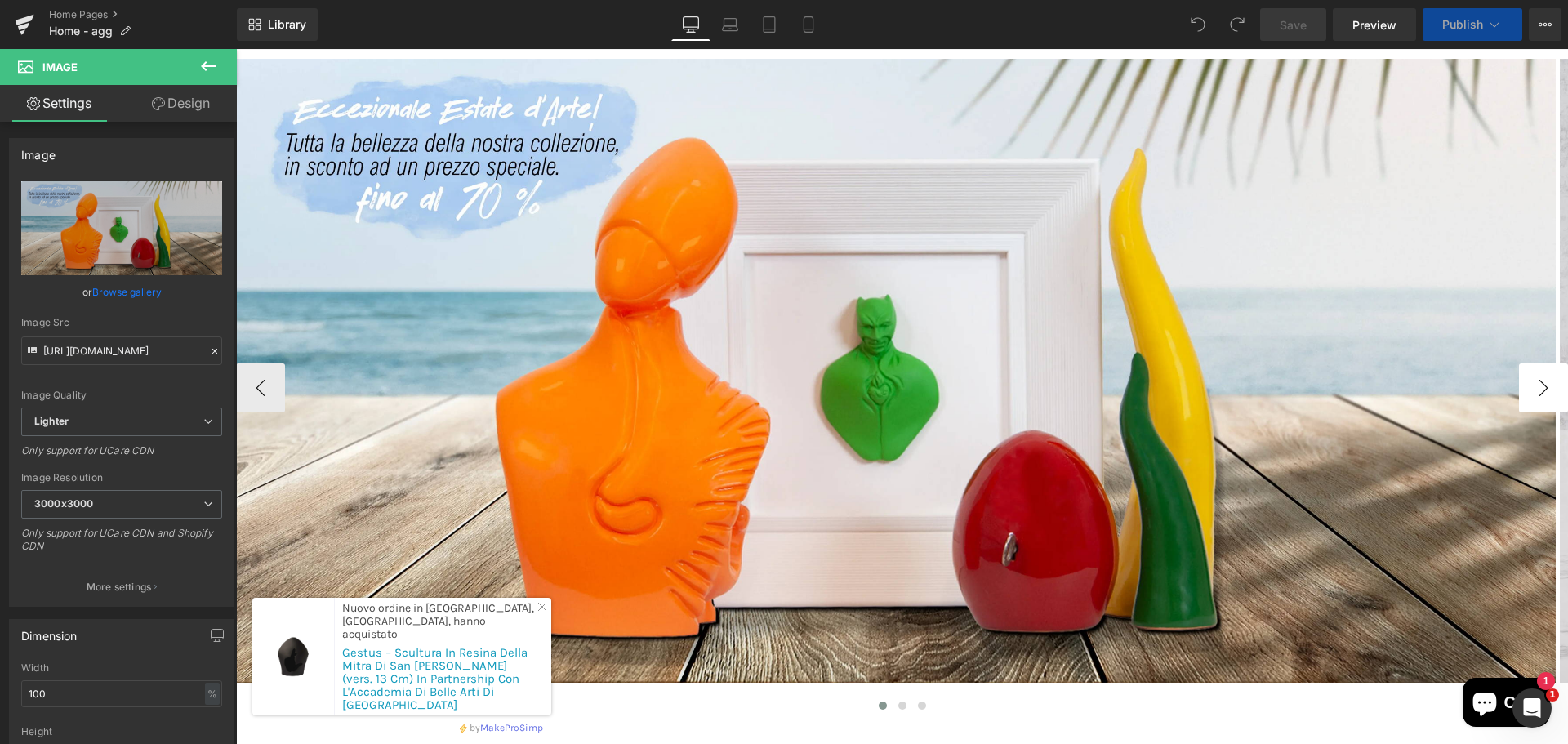
click at [1530, 377] on button "›" at bounding box center [1543, 389] width 49 height 49
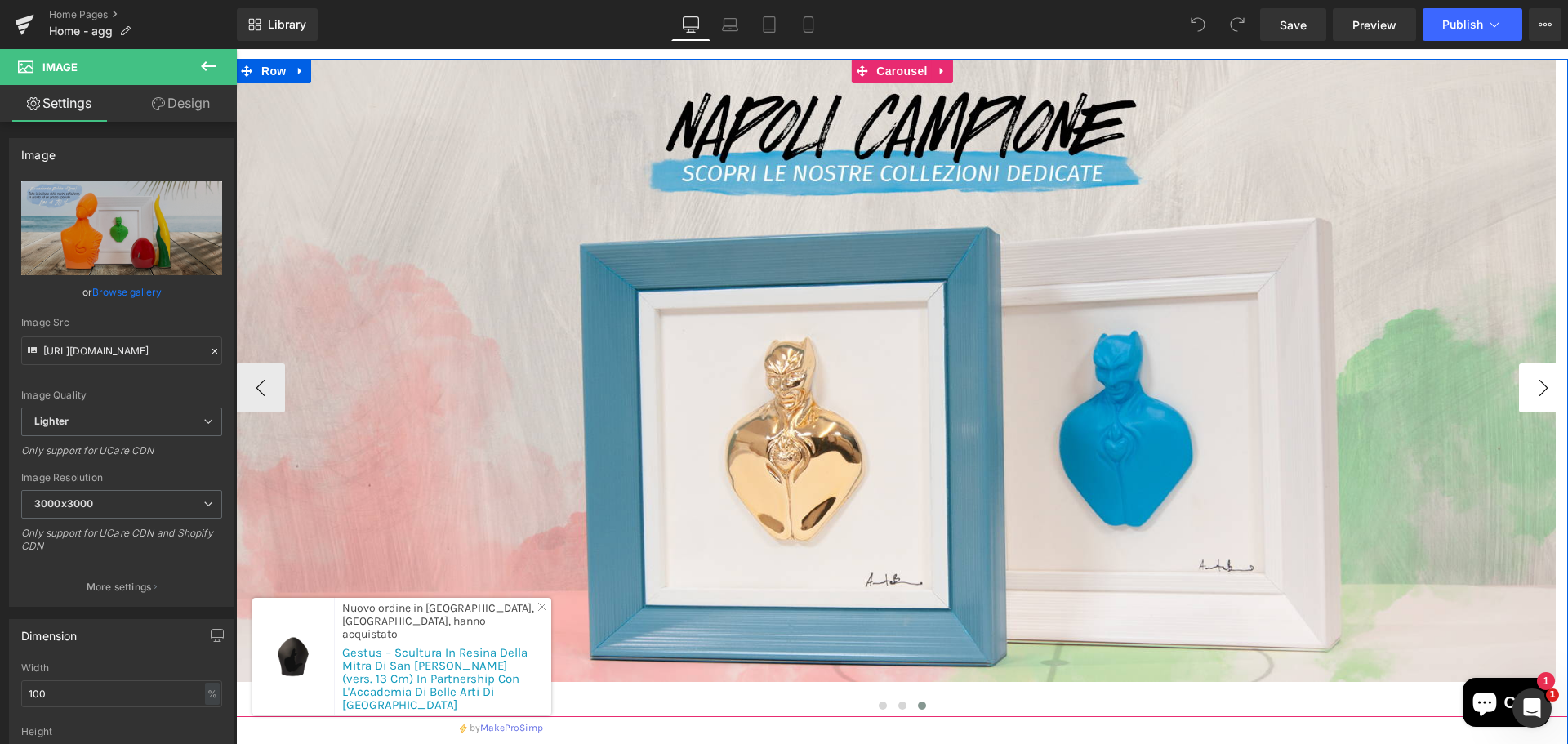
click at [1530, 377] on button "›" at bounding box center [1543, 389] width 49 height 49
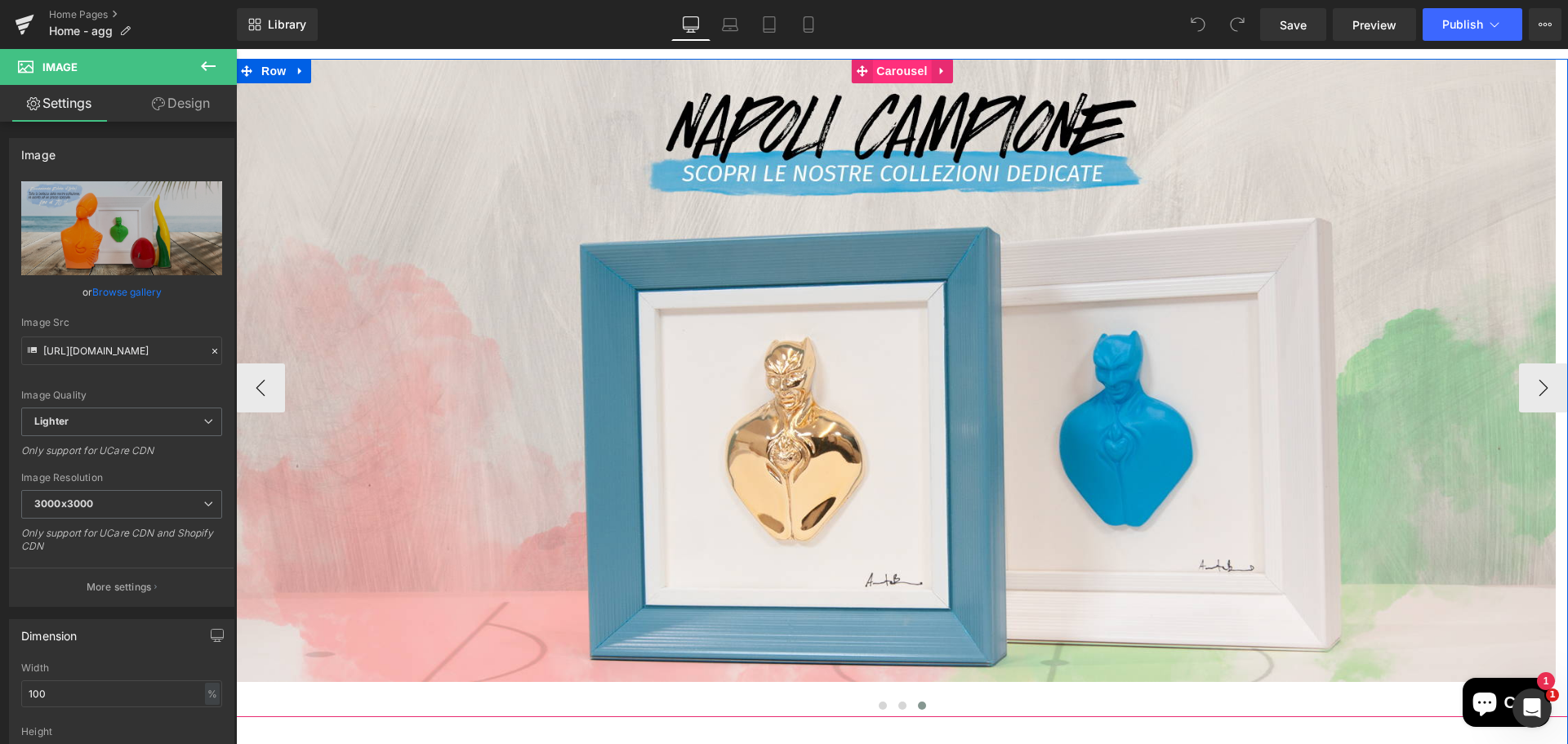
click at [874, 74] on span "Carousel" at bounding box center [902, 71] width 59 height 25
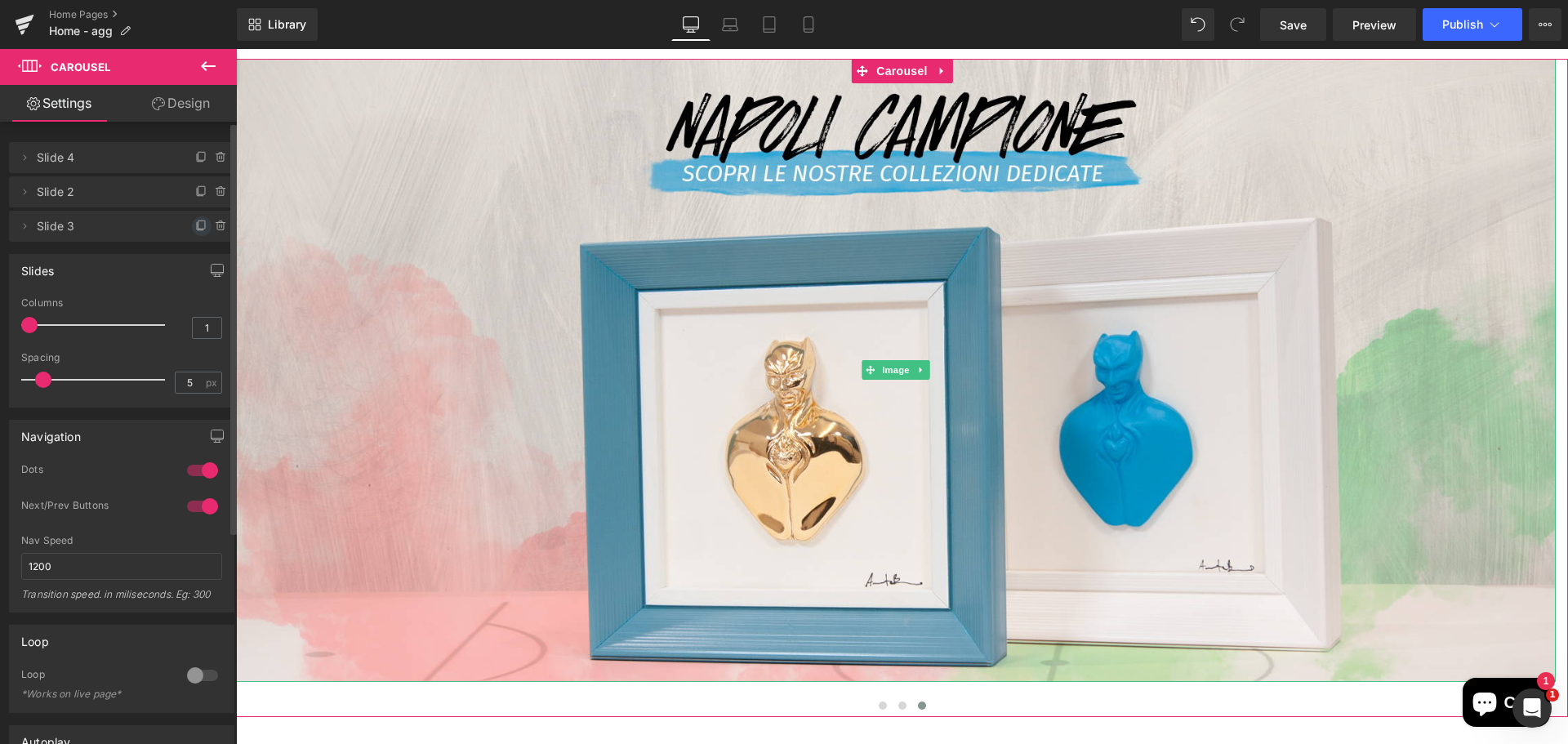
click at [198, 223] on icon at bounding box center [201, 224] width 7 height 9
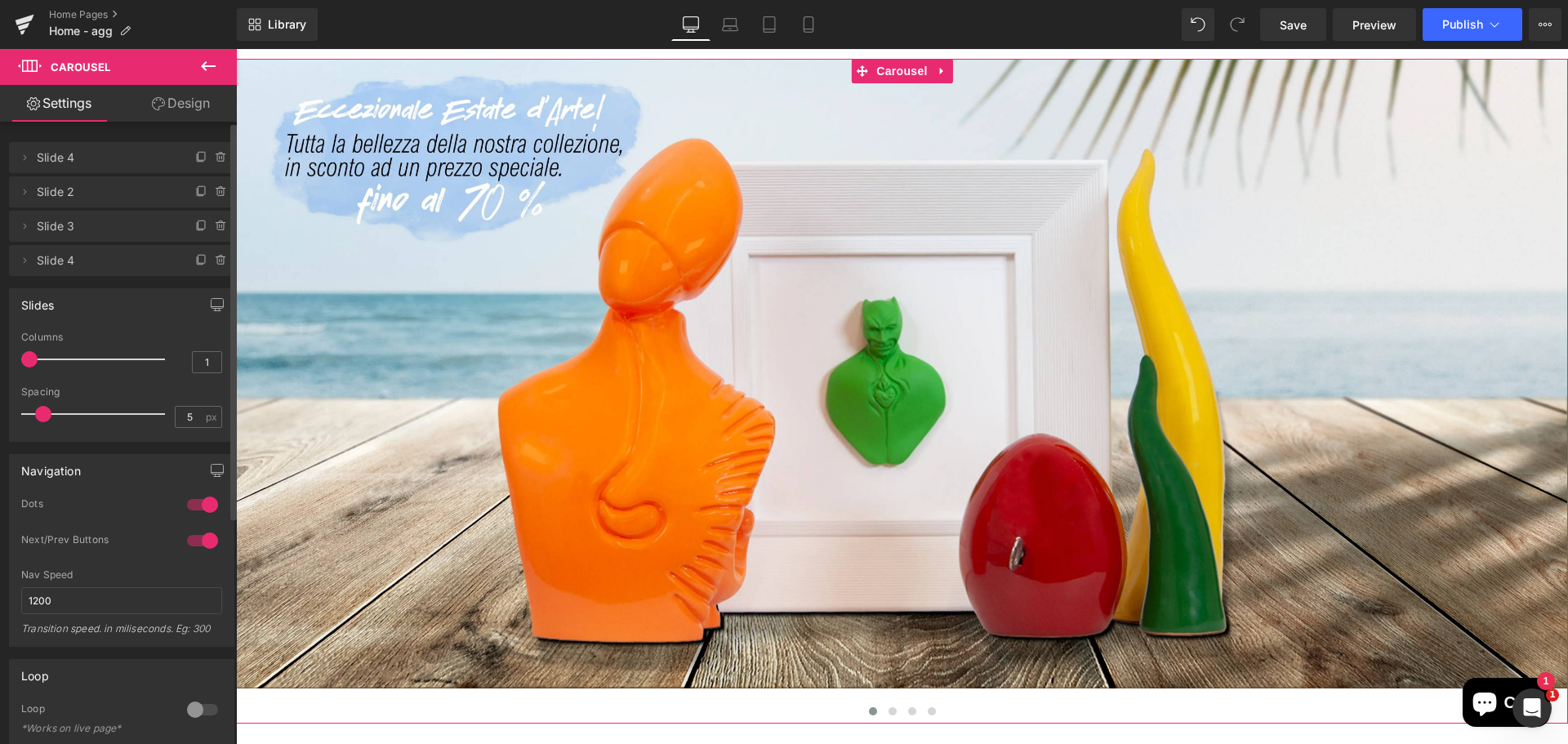
click at [118, 268] on span "Slide 4" at bounding box center [105, 260] width 137 height 31
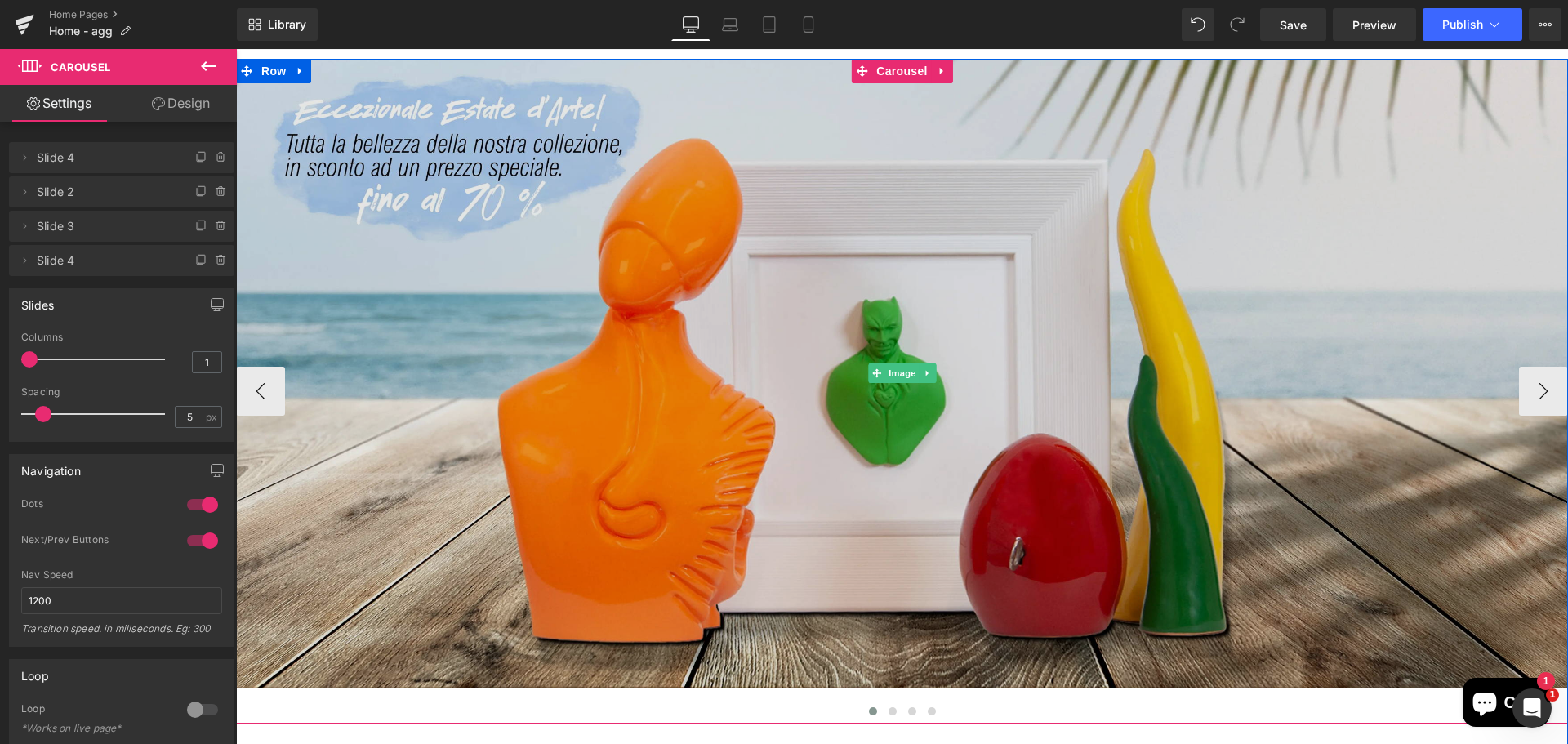
scroll to position [327, 0]
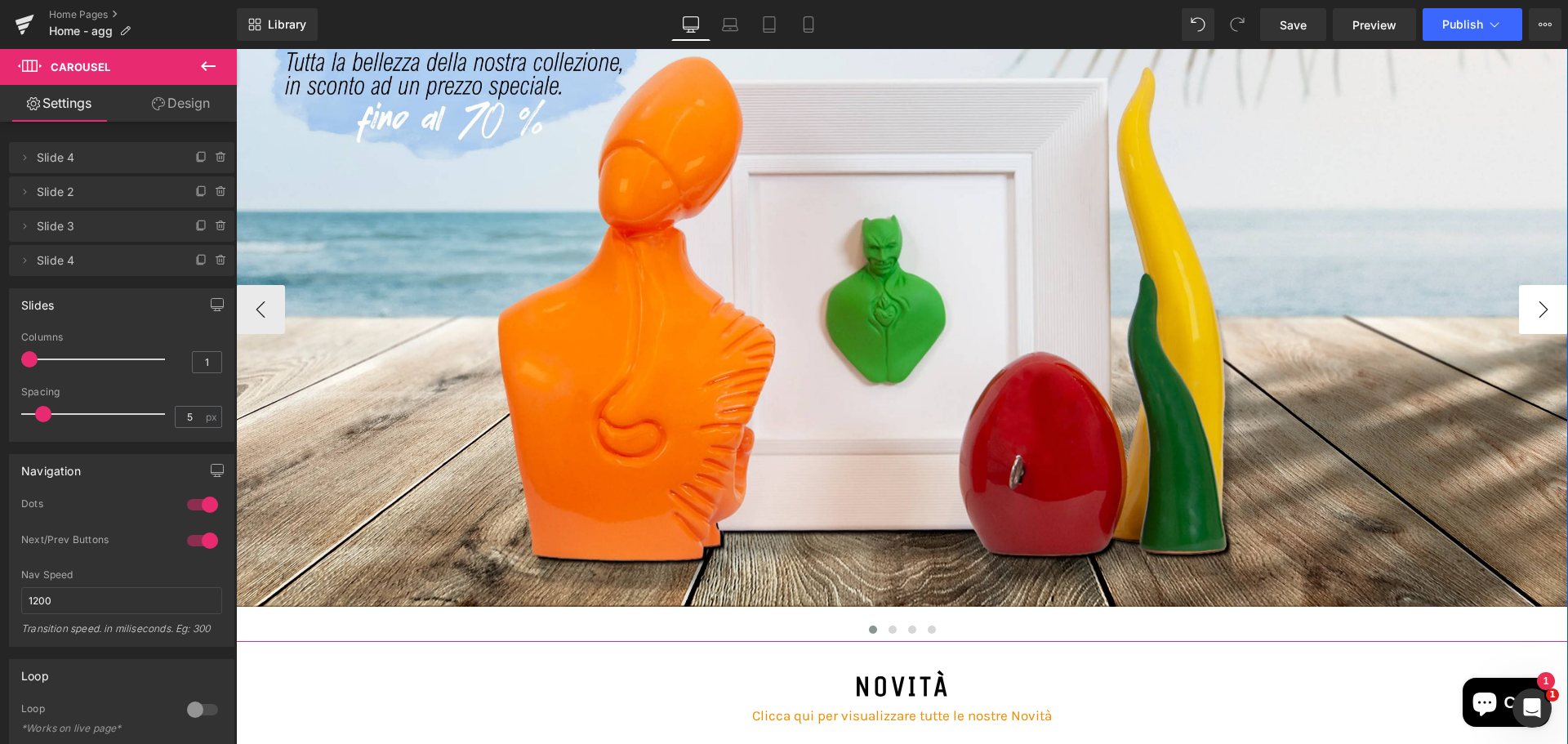
click at [1522, 316] on button "›" at bounding box center [1543, 310] width 49 height 49
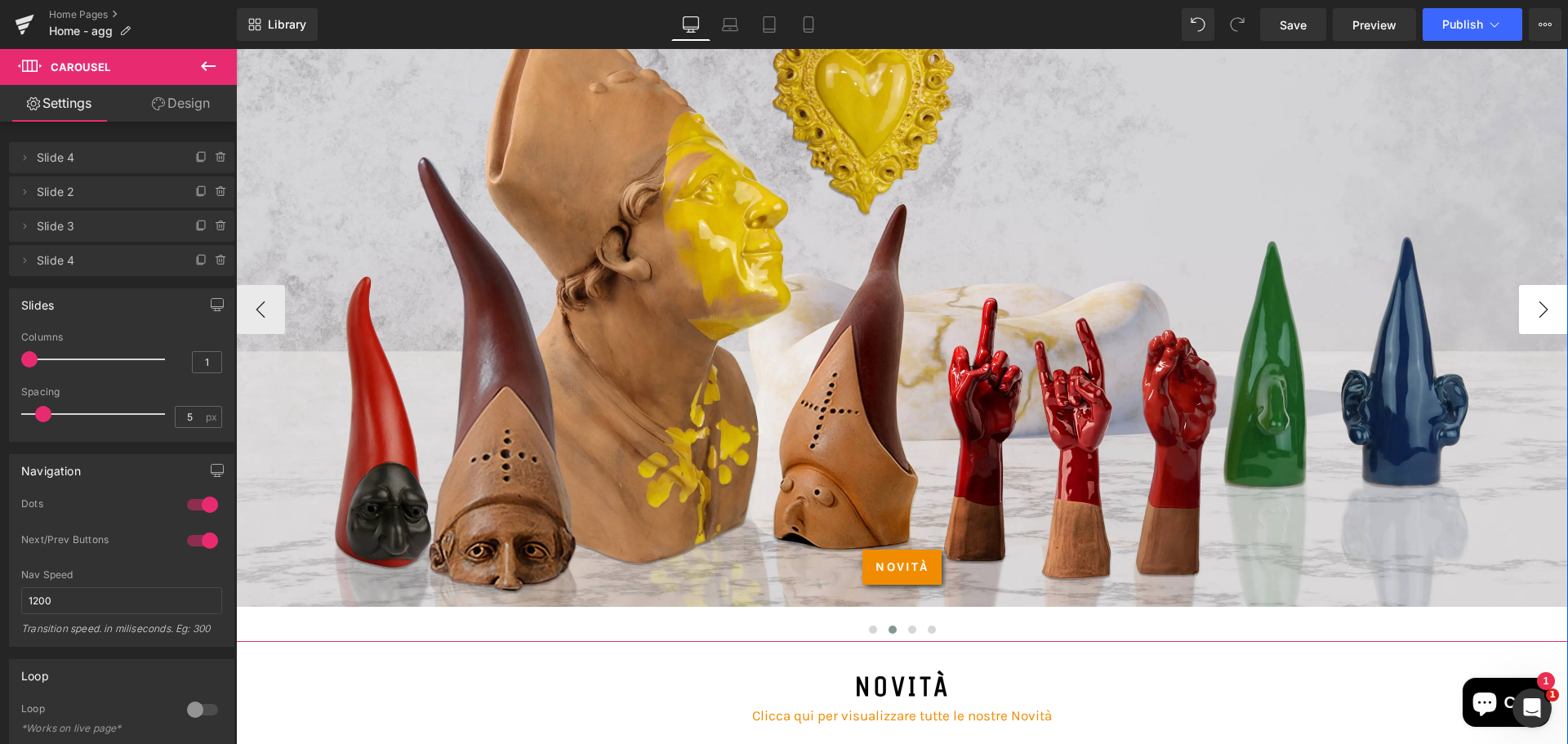
click at [1522, 316] on button "›" at bounding box center [1543, 310] width 49 height 49
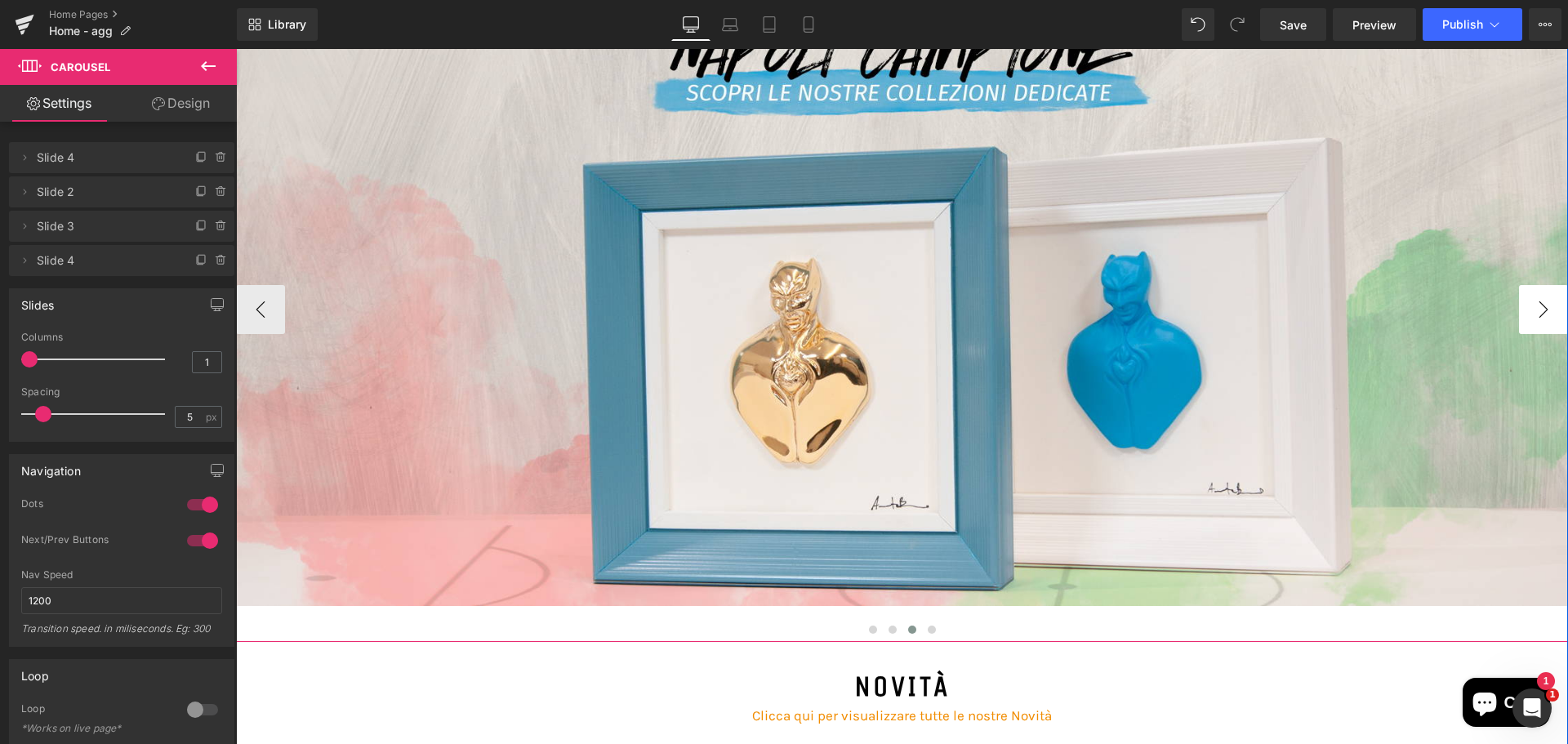
click at [1522, 316] on button "›" at bounding box center [1543, 310] width 49 height 49
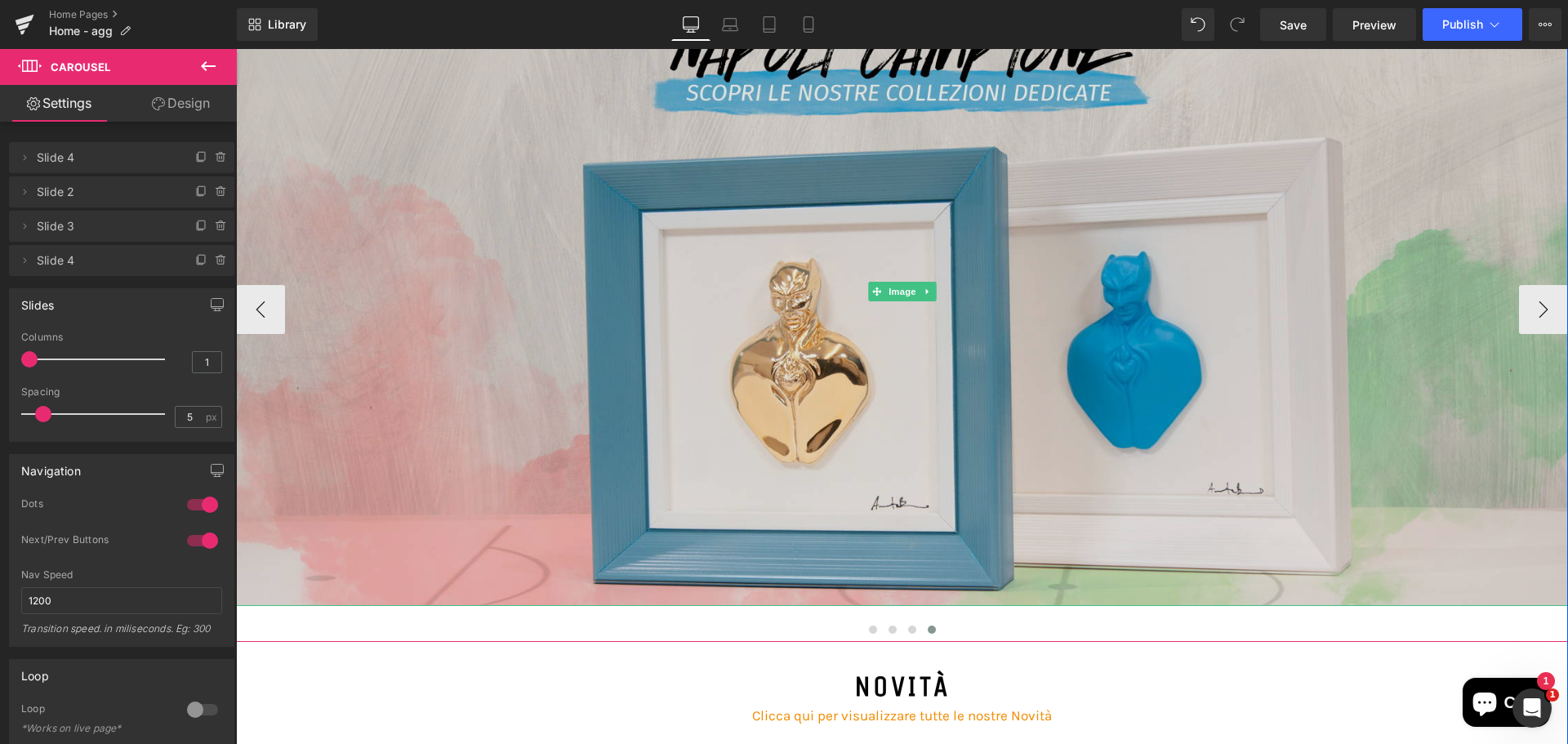
click at [641, 297] on img at bounding box center [902, 291] width 1332 height 629
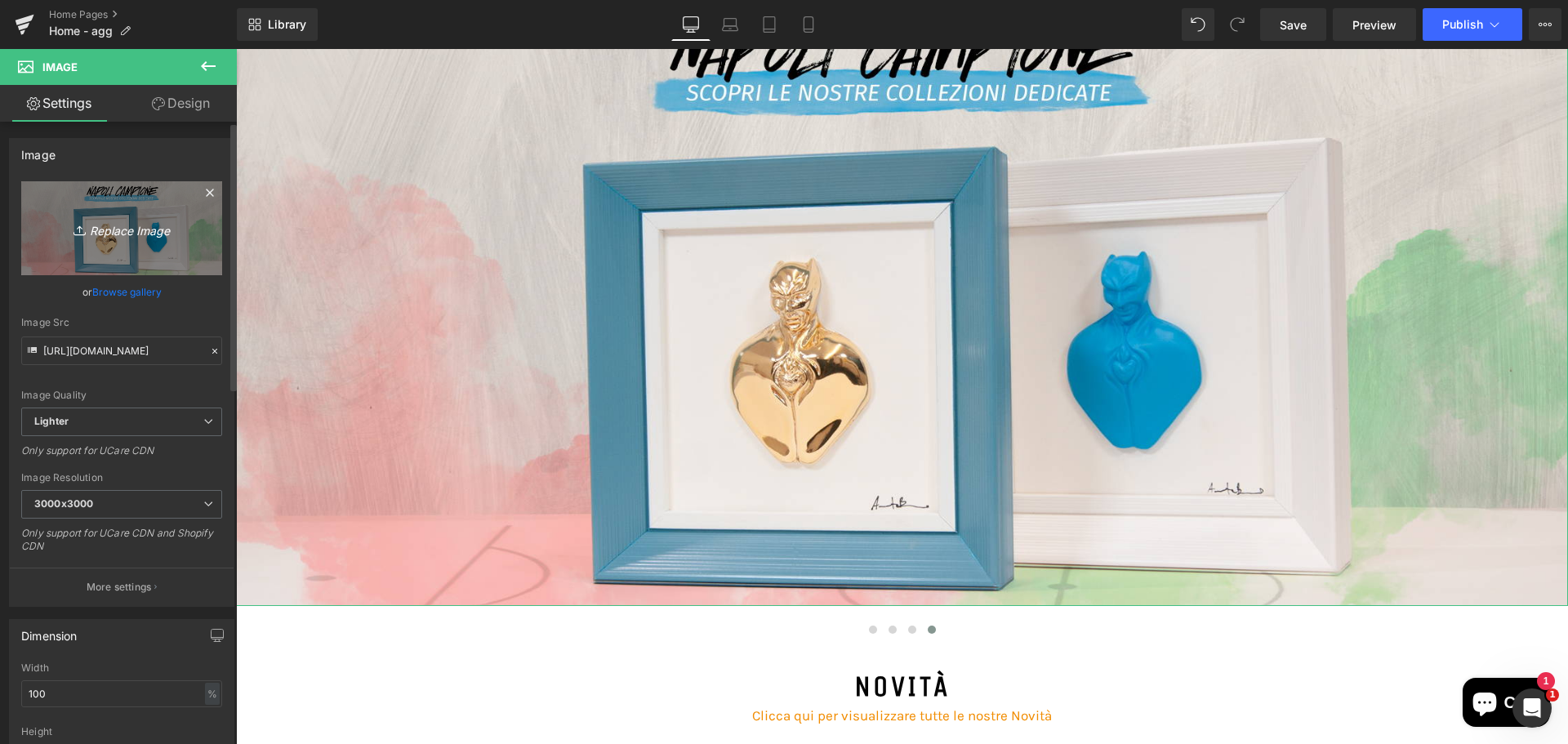
click at [136, 235] on icon "Replace Image" at bounding box center [122, 229] width 130 height 21
type input "C:\fakepath\banner-promosangennaro.jpg"
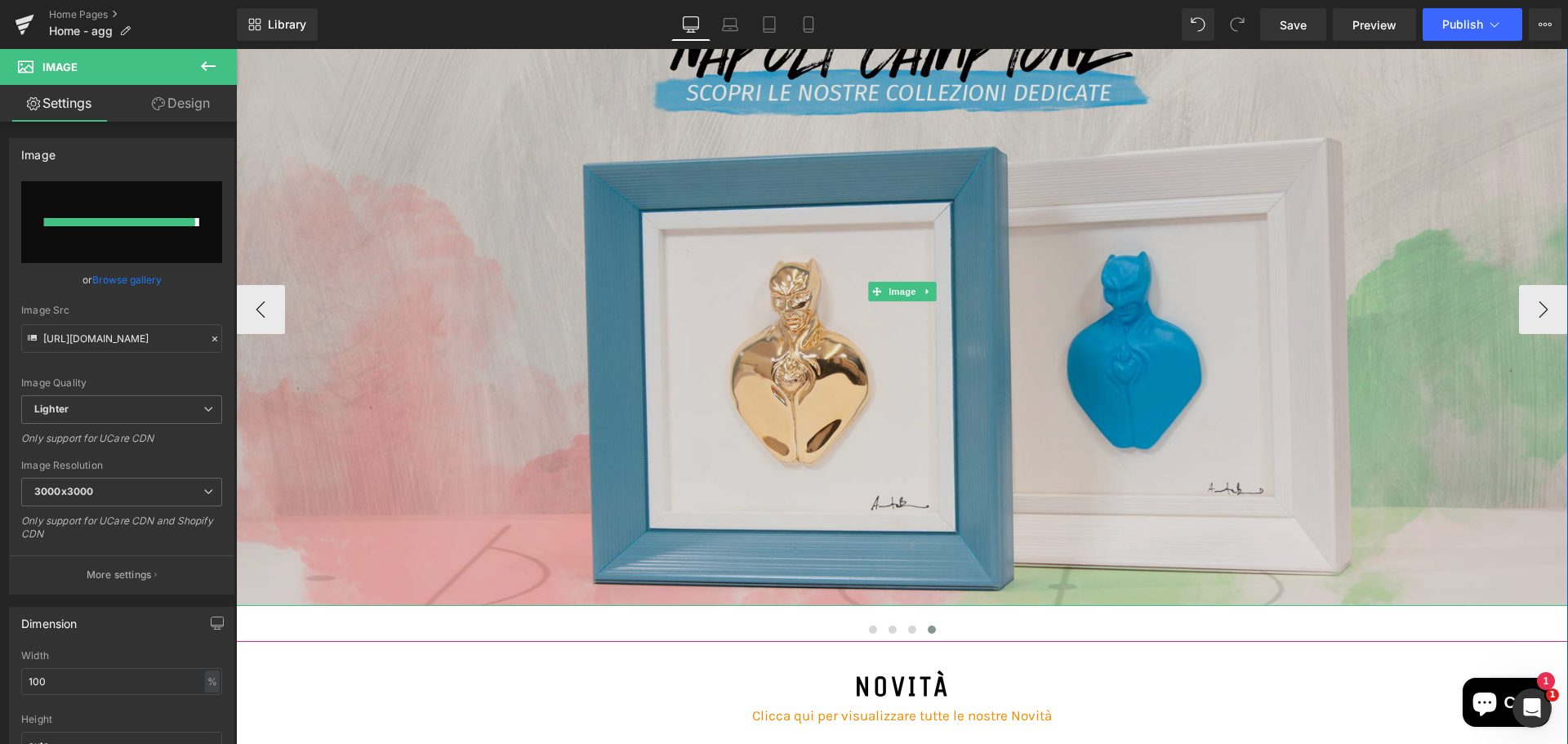
type input "https://ucarecdn.com/17378566-7c5e-4963-b866-8fc7206cf9f8/-/format/auto/-/previ…"
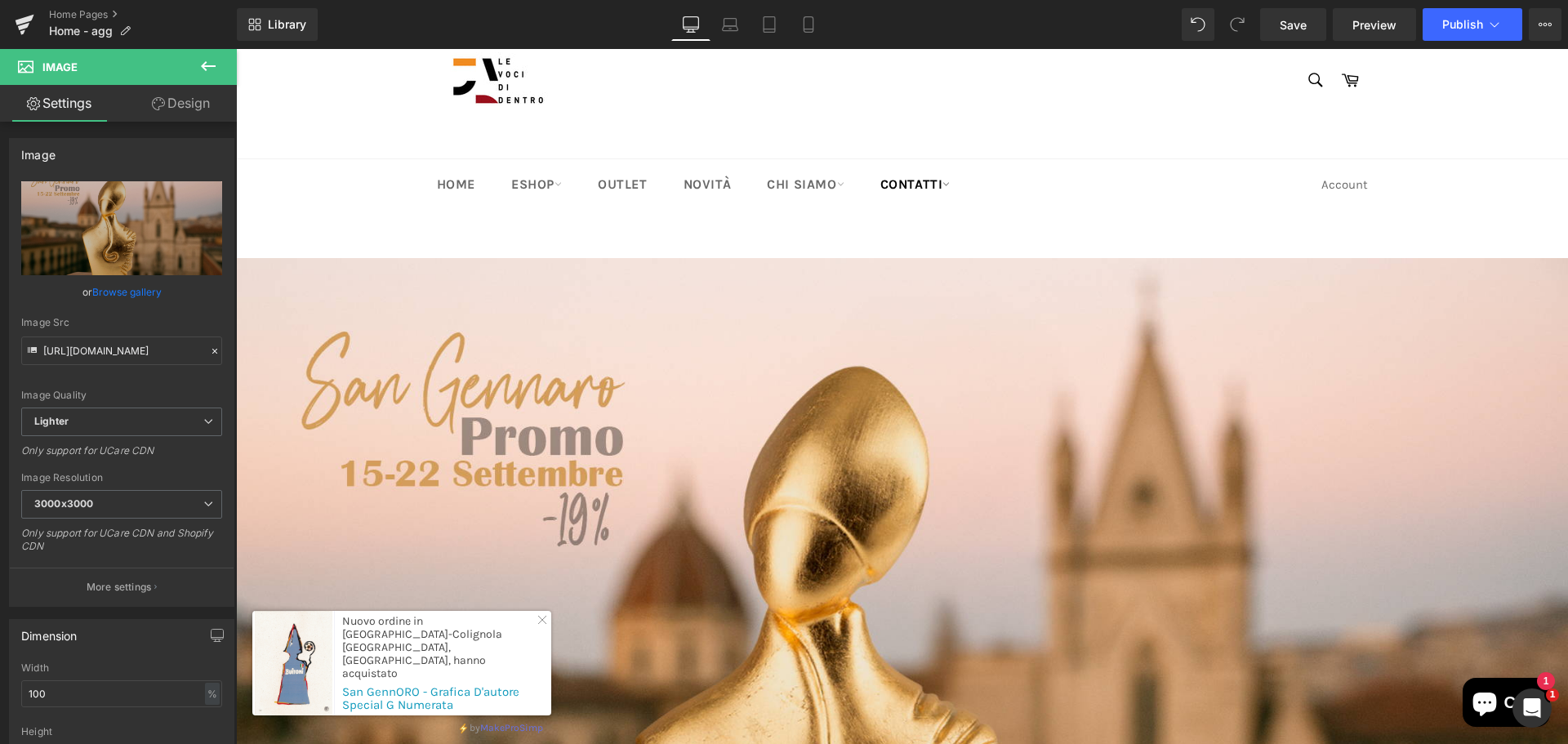
scroll to position [0, 0]
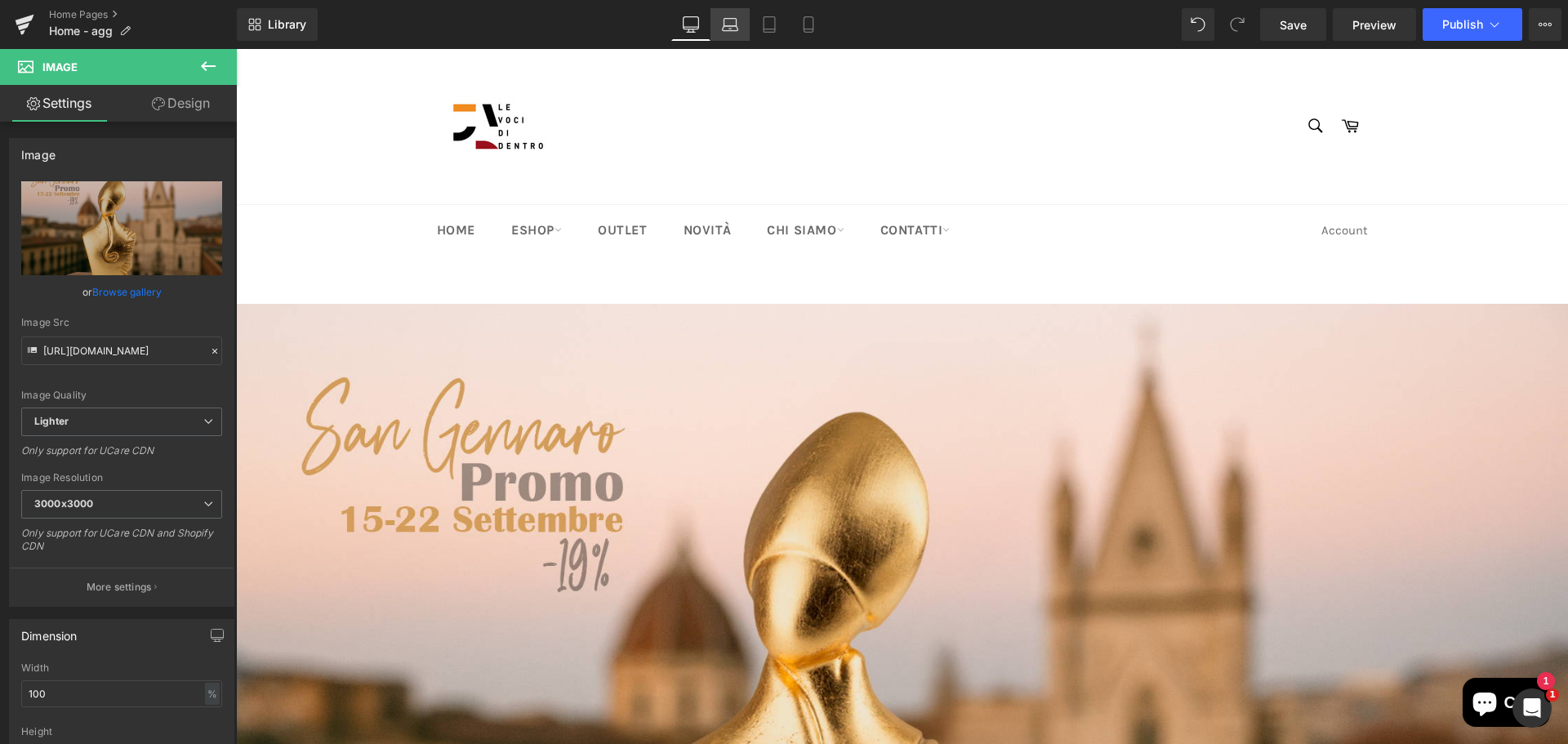
click at [729, 29] on icon at bounding box center [730, 24] width 16 height 16
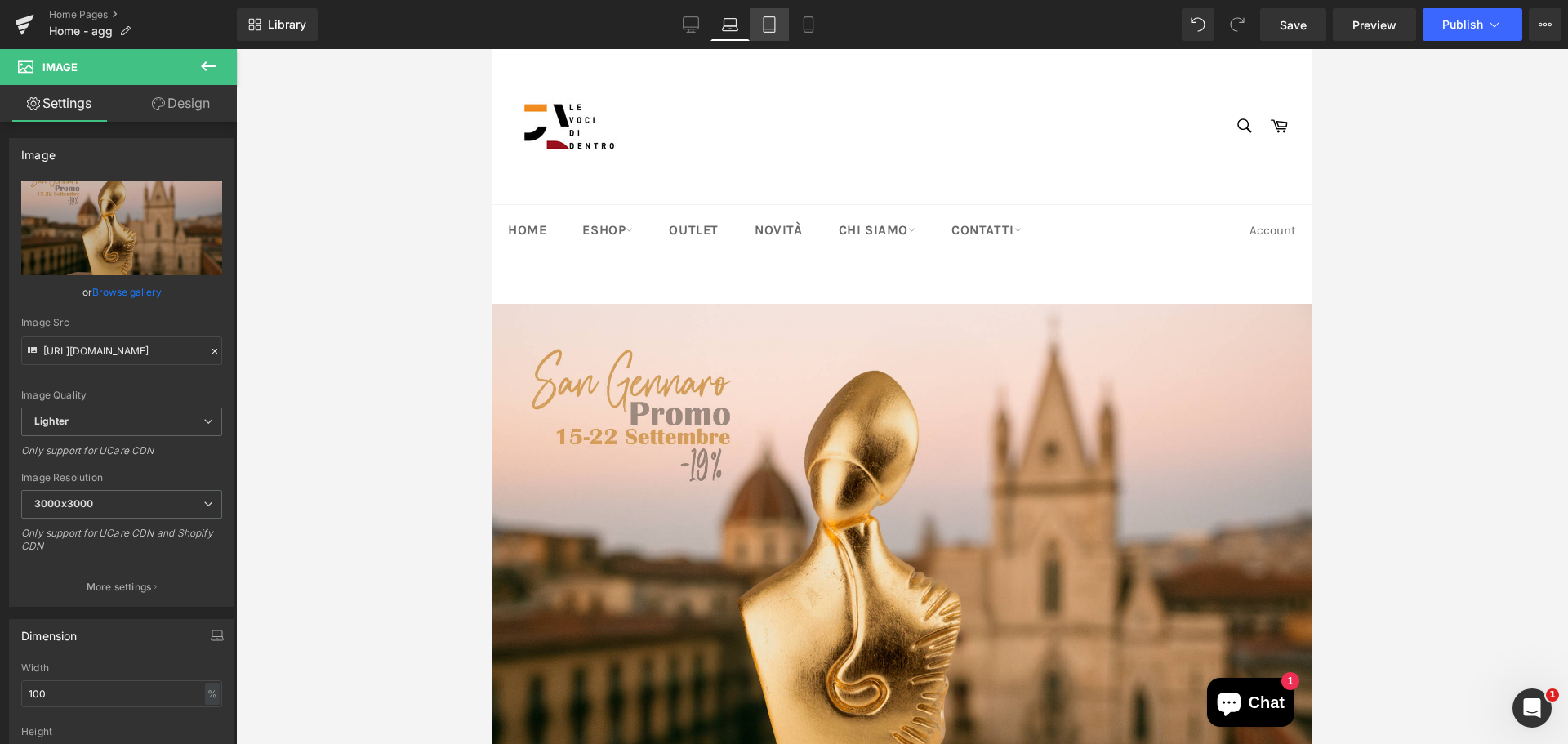
click at [758, 28] on link "Tablet" at bounding box center [768, 25] width 39 height 33
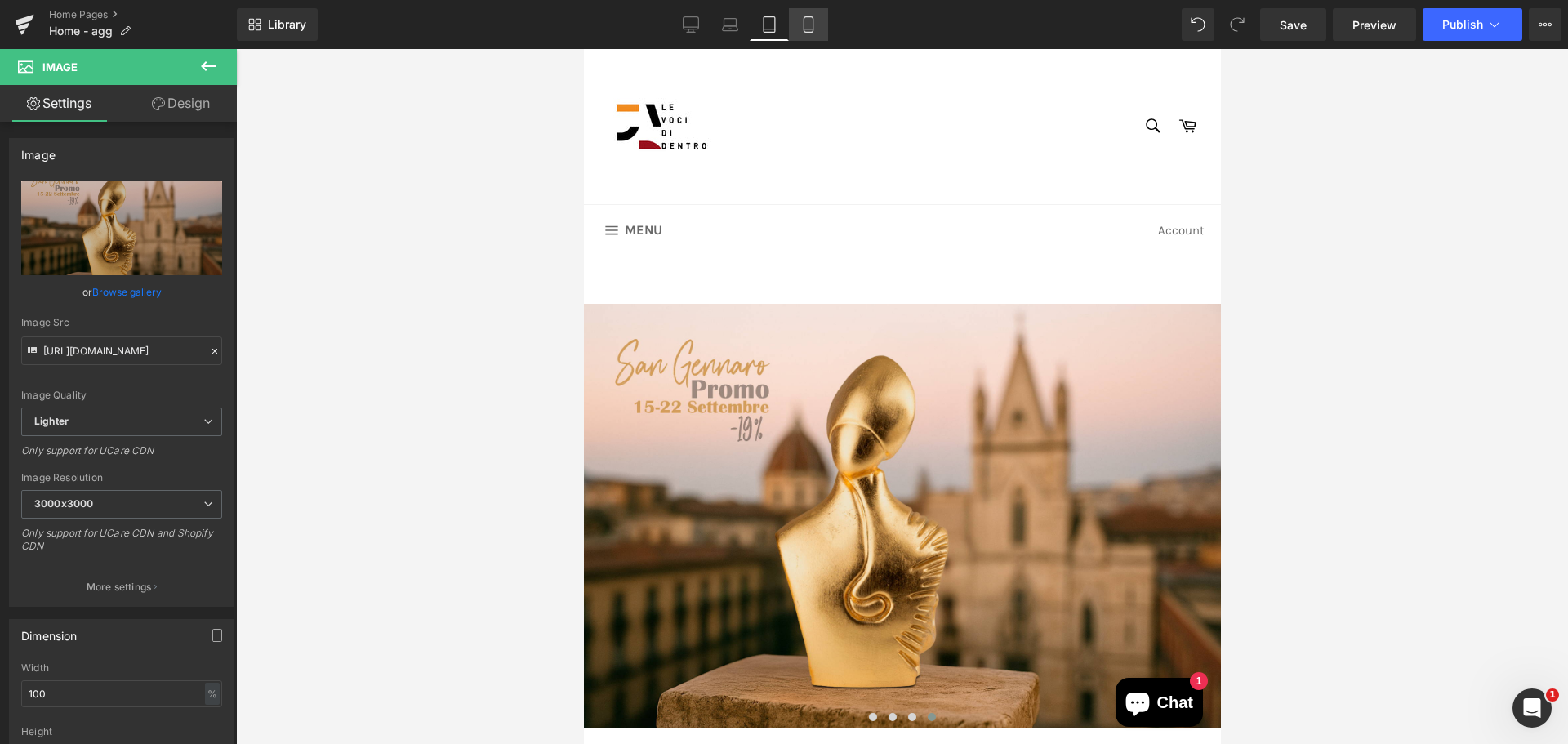
click at [817, 37] on link "Mobile" at bounding box center [808, 25] width 39 height 33
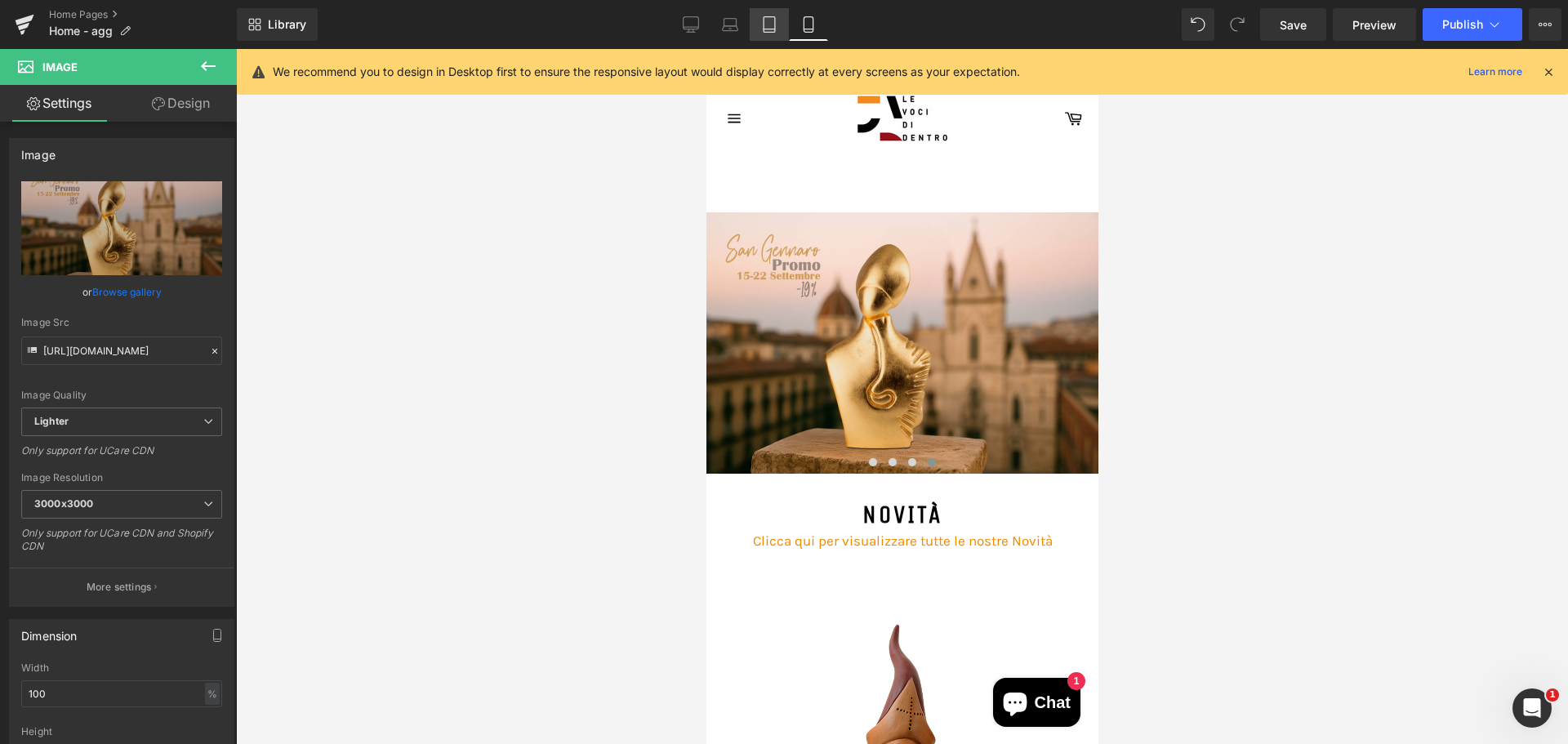
click at [775, 32] on icon at bounding box center [769, 25] width 11 height 15
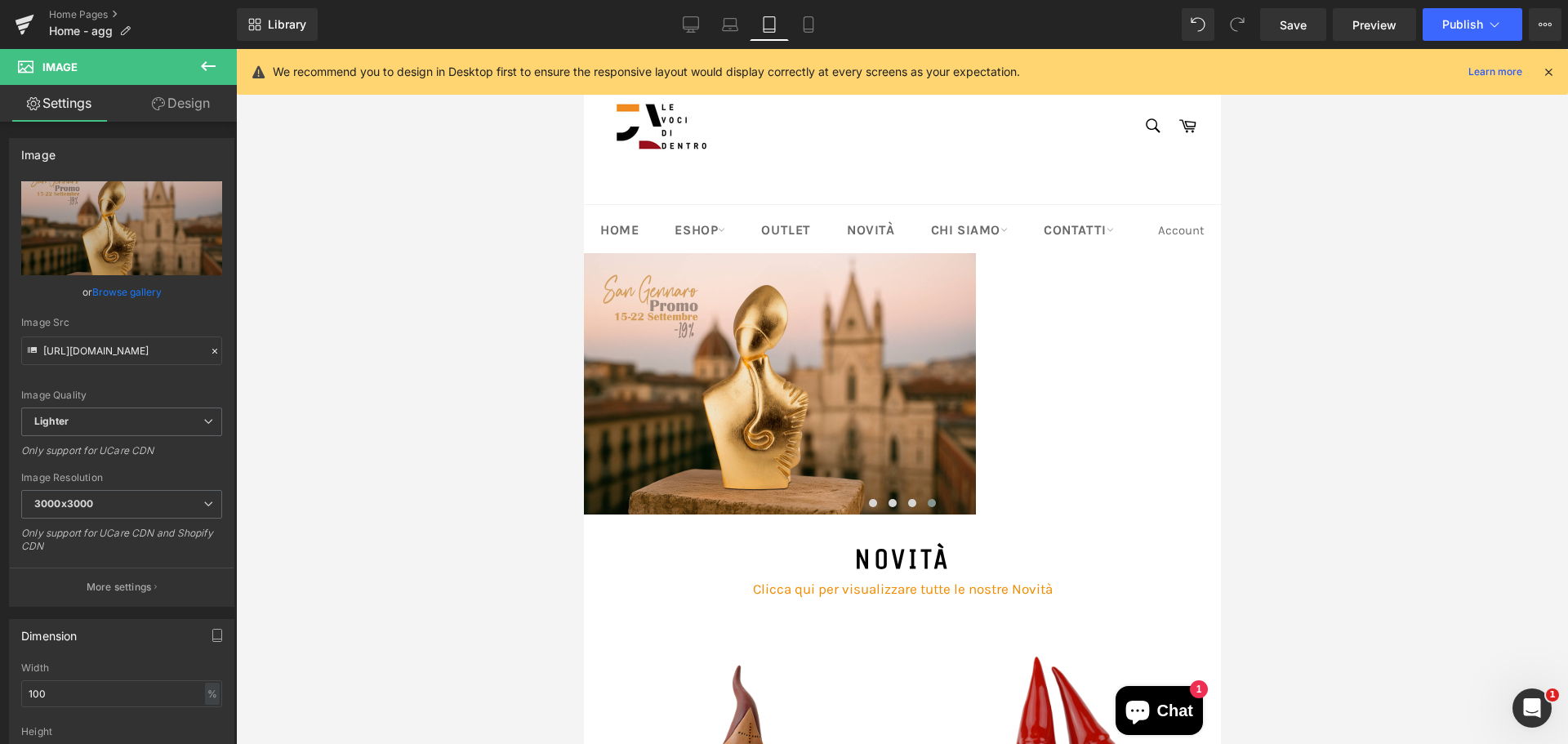
scroll to position [41, 0]
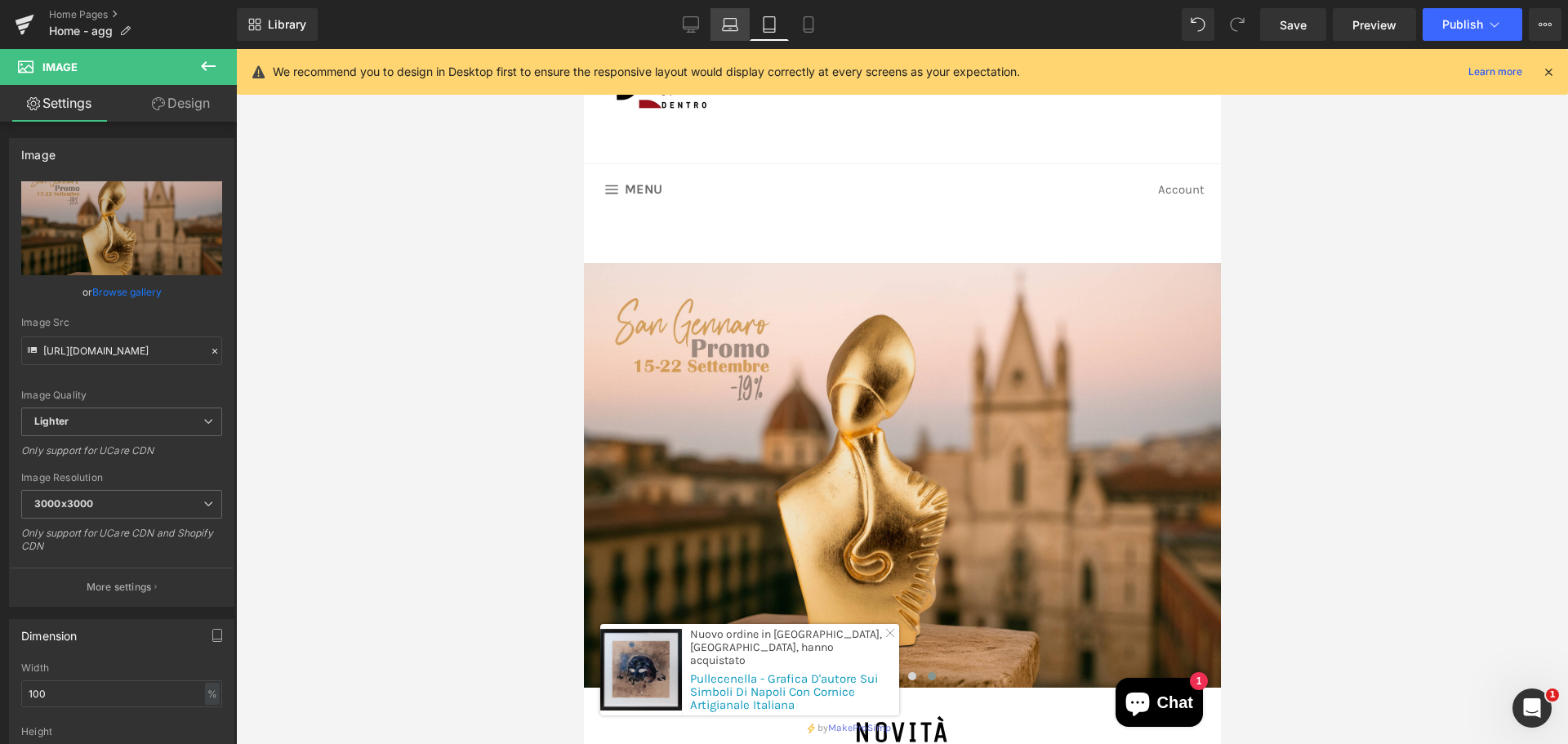
click at [735, 36] on link "Laptop" at bounding box center [730, 25] width 39 height 33
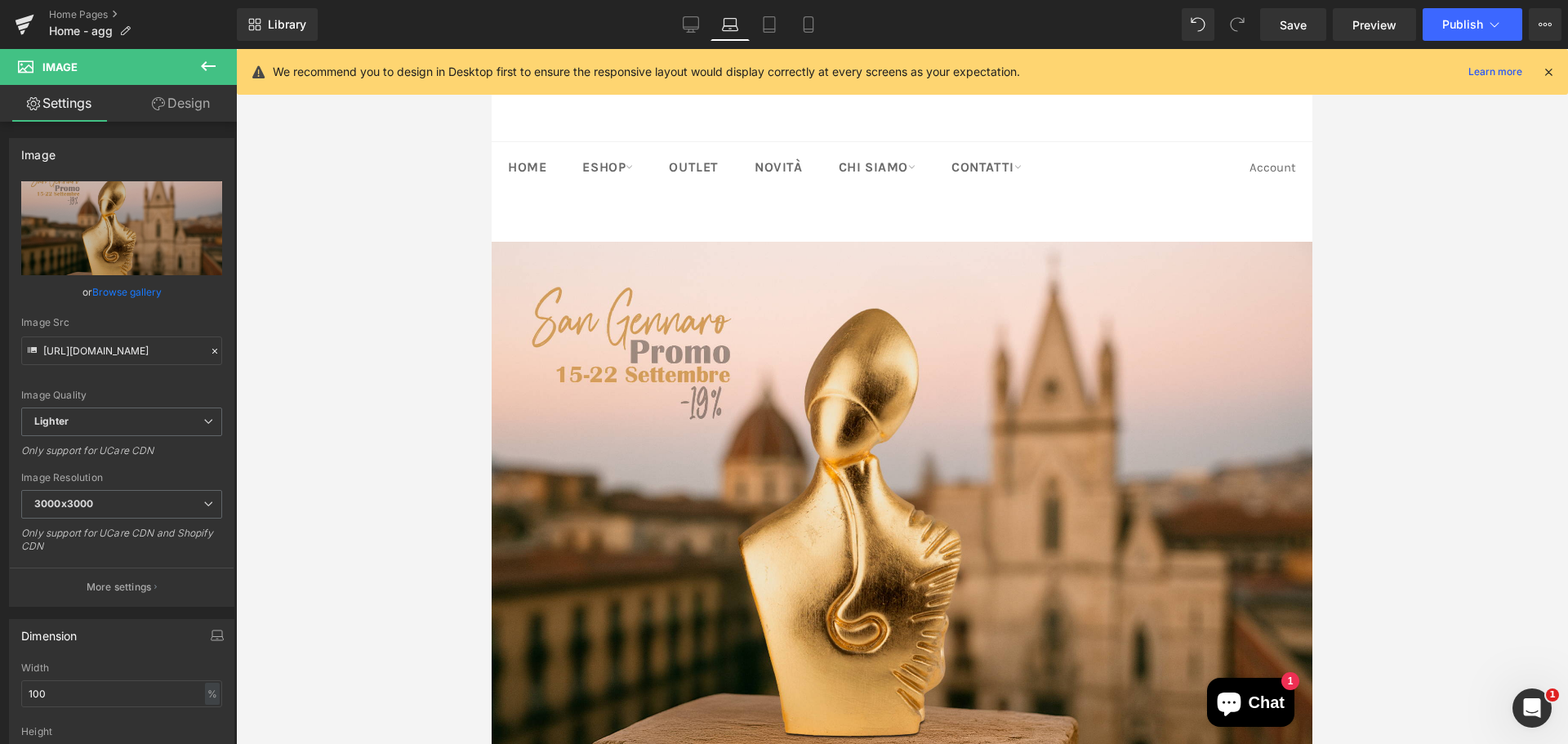
scroll to position [0, 0]
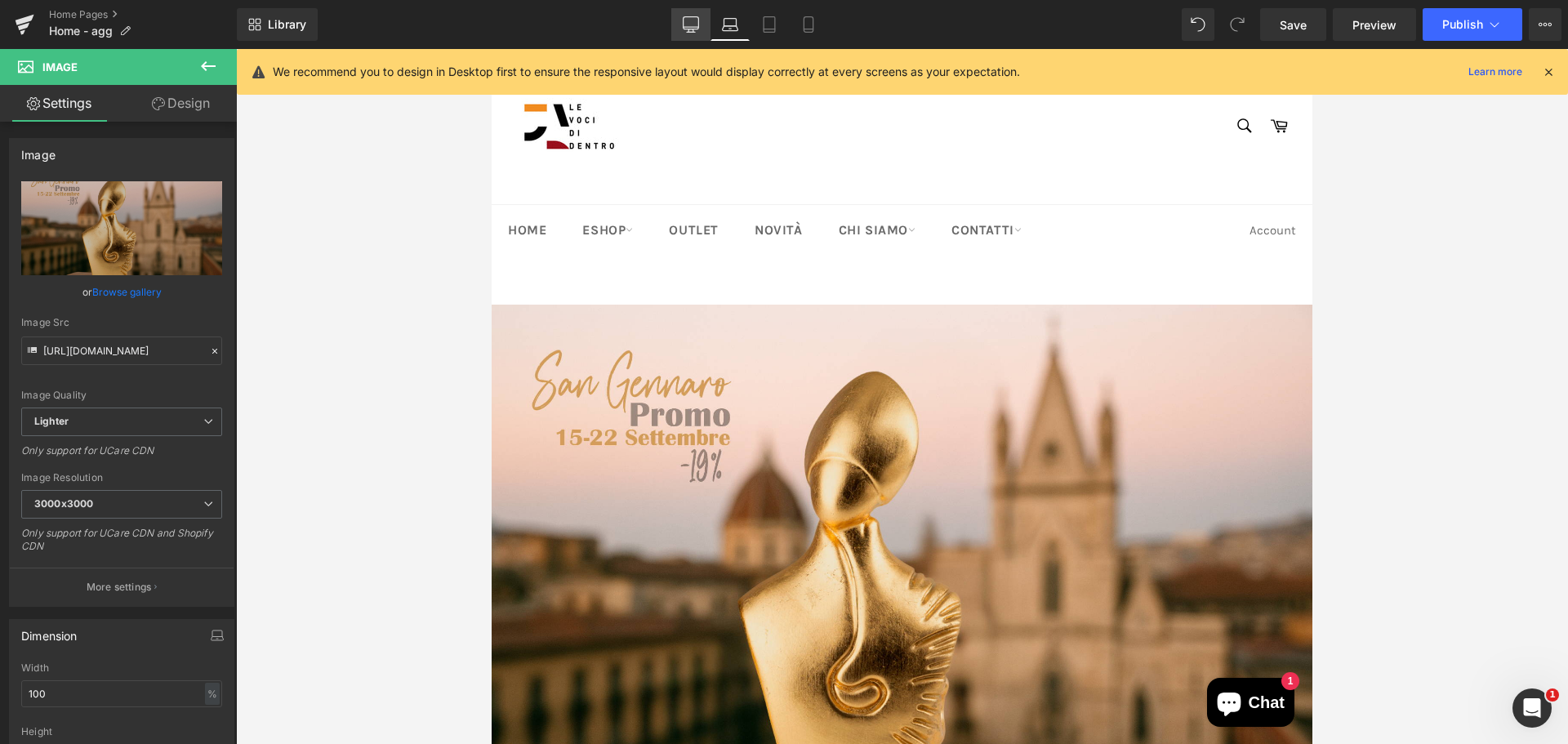
click at [700, 28] on link "Desktop" at bounding box center [690, 25] width 39 height 33
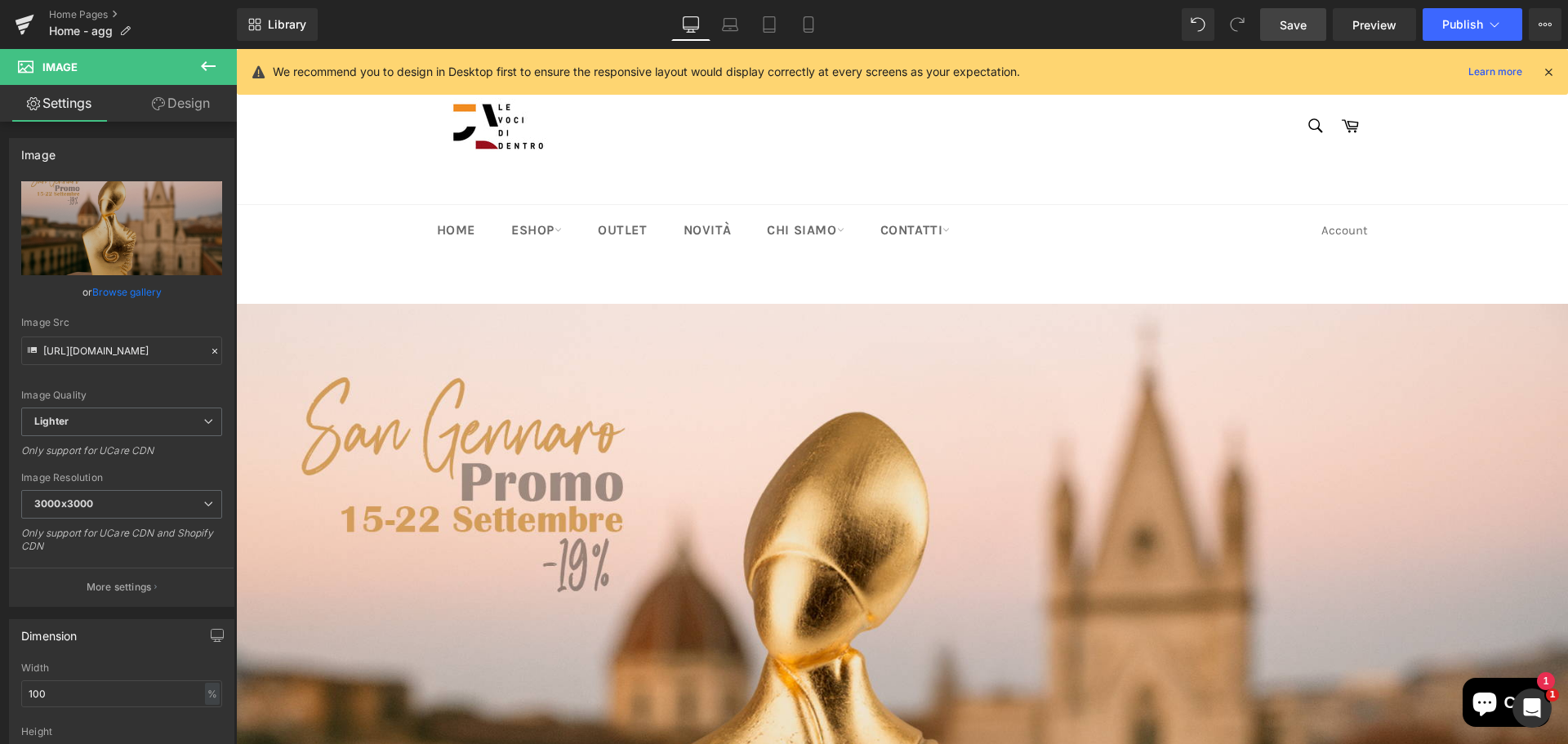
drag, startPoint x: 1296, startPoint y: 27, endPoint x: 1001, endPoint y: 172, distance: 328.7
click at [1296, 27] on span "Save" at bounding box center [1293, 25] width 27 height 17
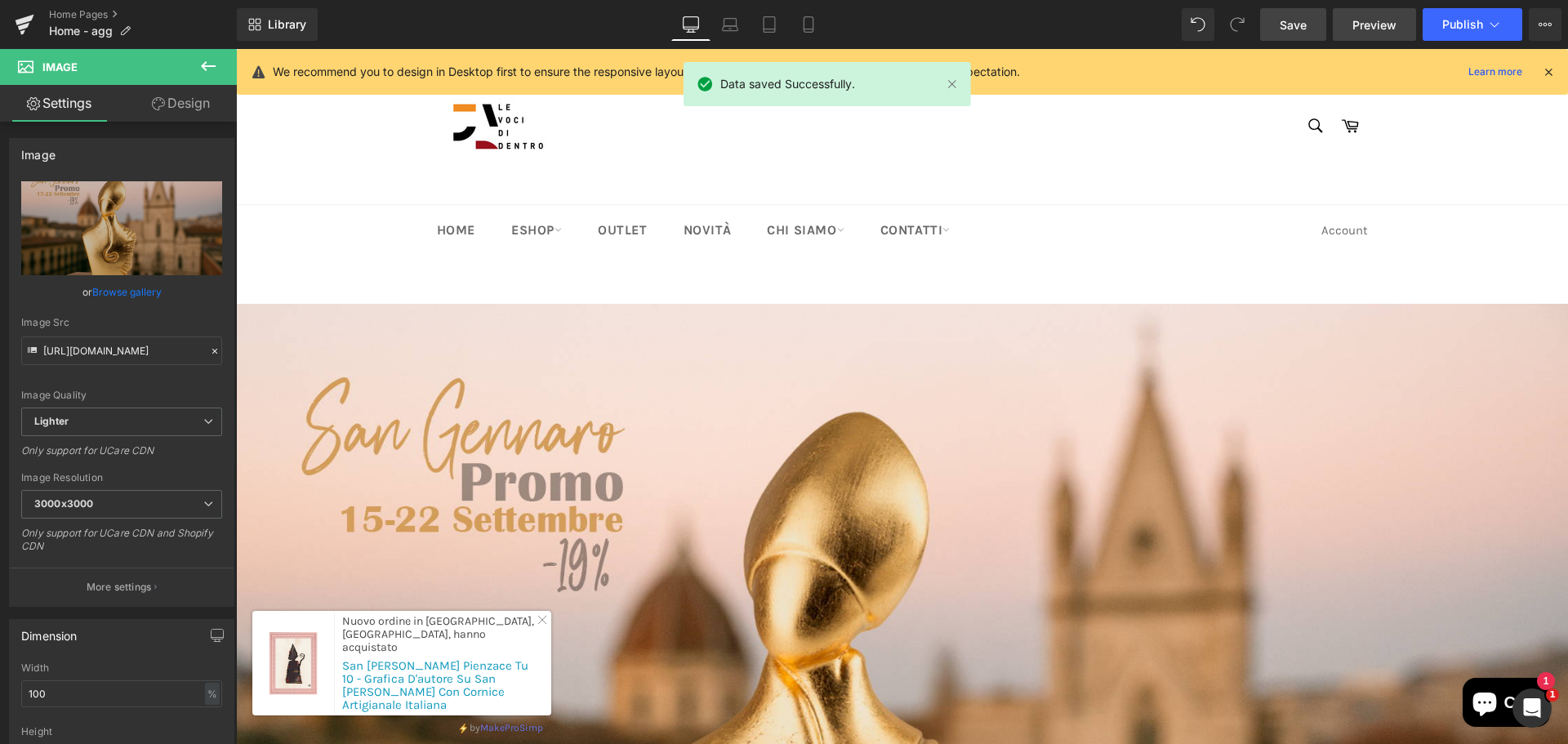
click at [1368, 31] on span "Preview" at bounding box center [1374, 25] width 44 height 17
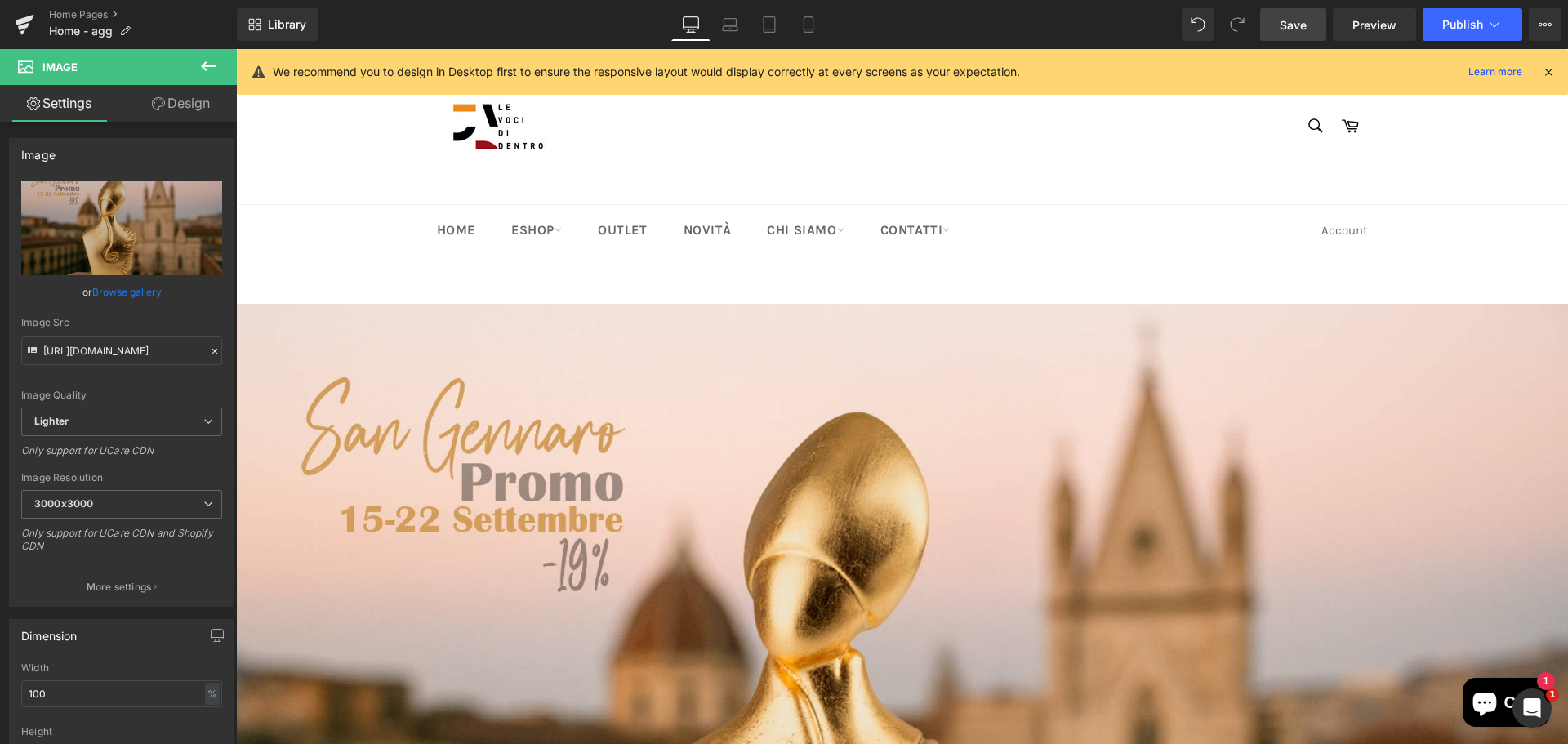
click at [628, 321] on img at bounding box center [902, 747] width 1332 height 888
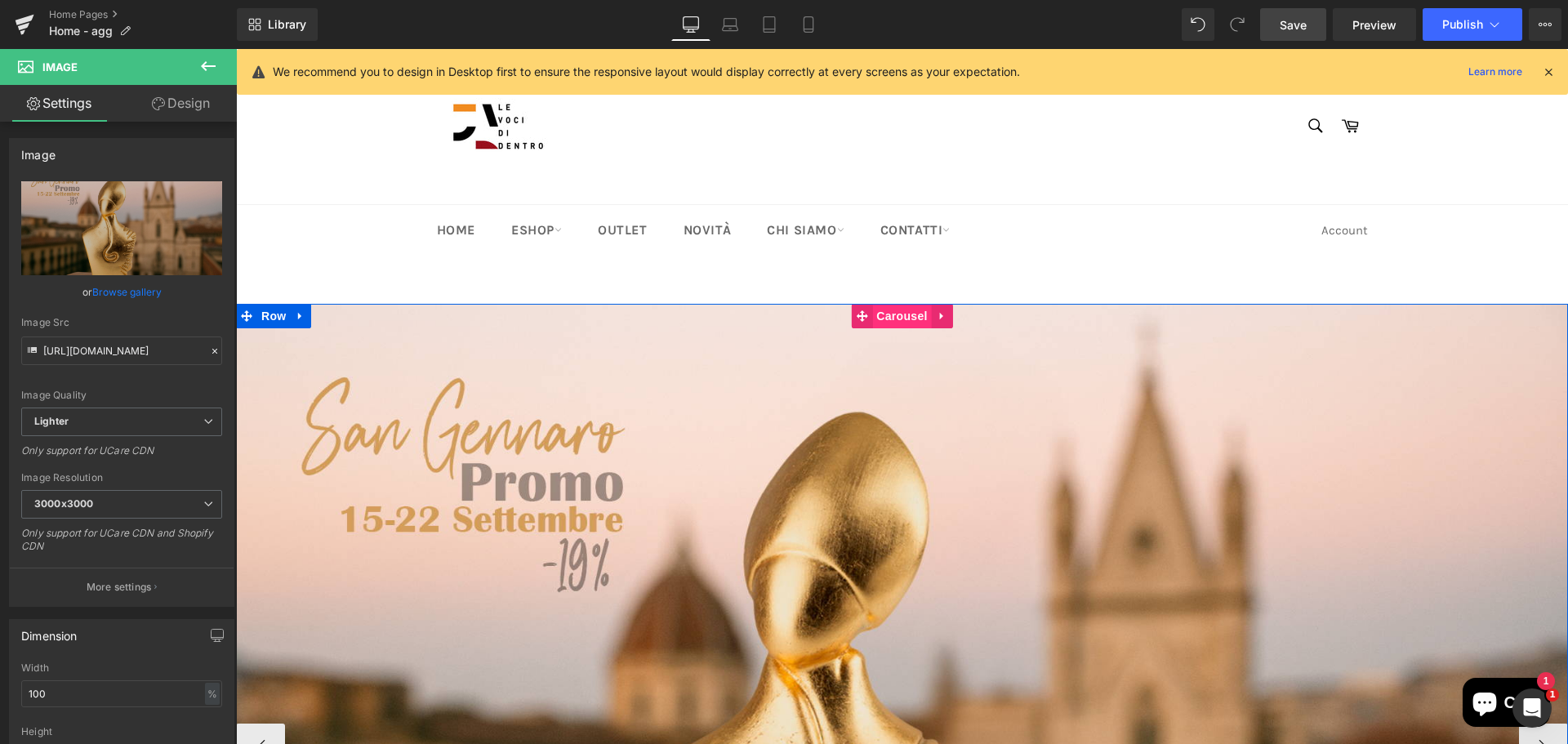
click at [887, 317] on span "Carousel" at bounding box center [902, 316] width 59 height 25
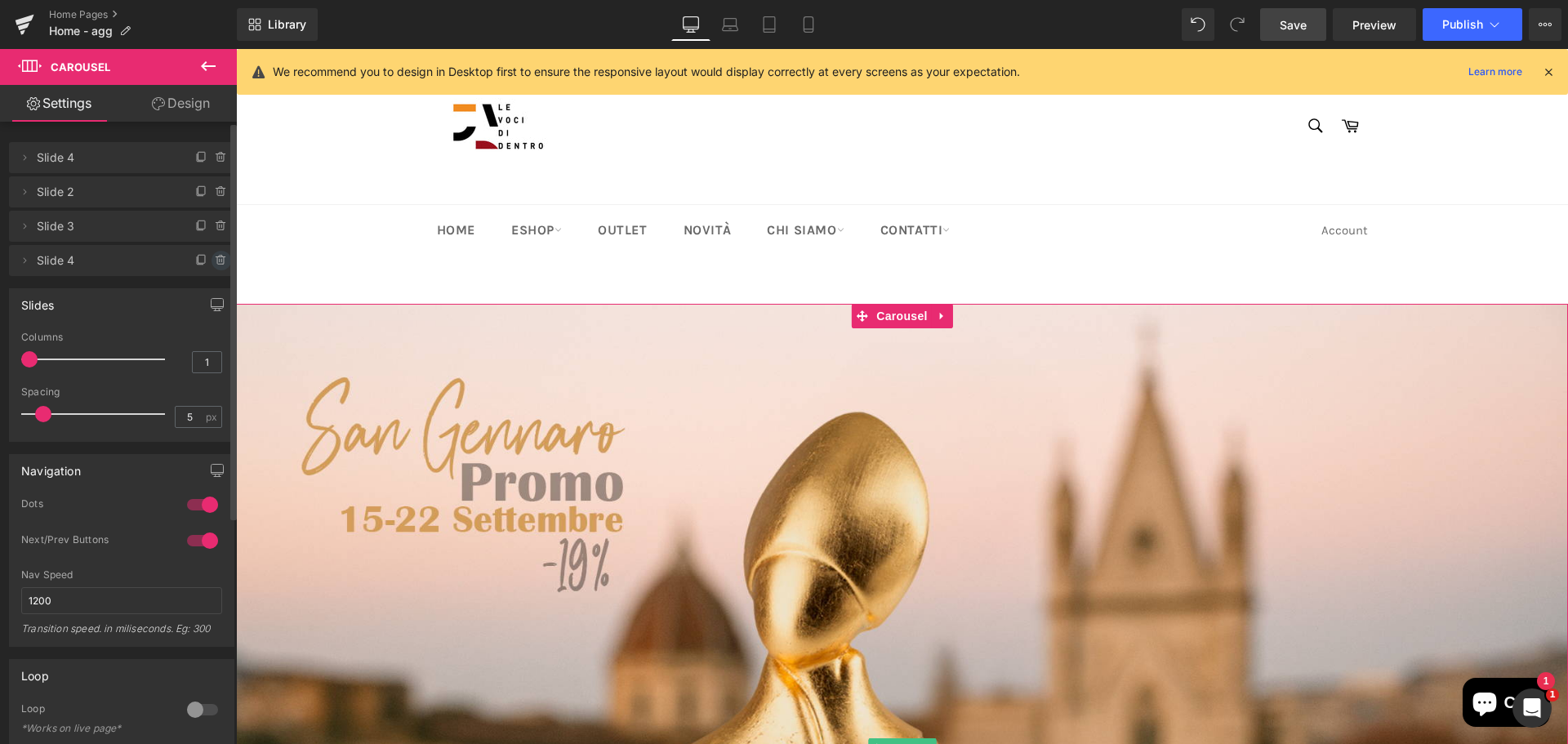
drag, startPoint x: 210, startPoint y: 255, endPoint x: 21, endPoint y: 235, distance: 190.1
click at [215, 255] on icon at bounding box center [221, 261] width 13 height 13
click at [207, 272] on div "Delete Cancel" at bounding box center [122, 260] width 225 height 31
click at [206, 262] on button "Delete" at bounding box center [203, 261] width 51 height 21
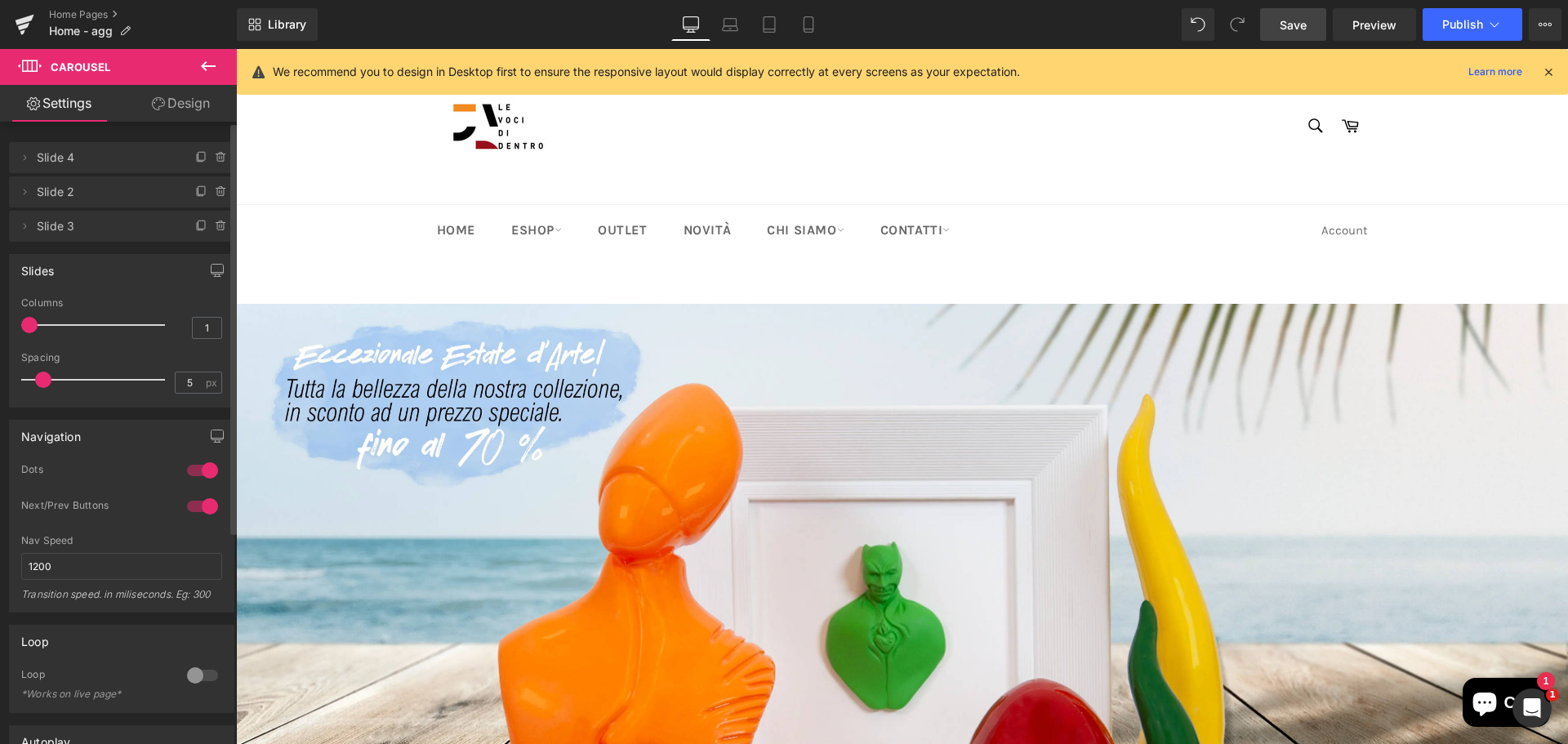
click at [1301, 32] on span "Save" at bounding box center [1293, 25] width 27 height 17
